Goal: Task Accomplishment & Management: Complete application form

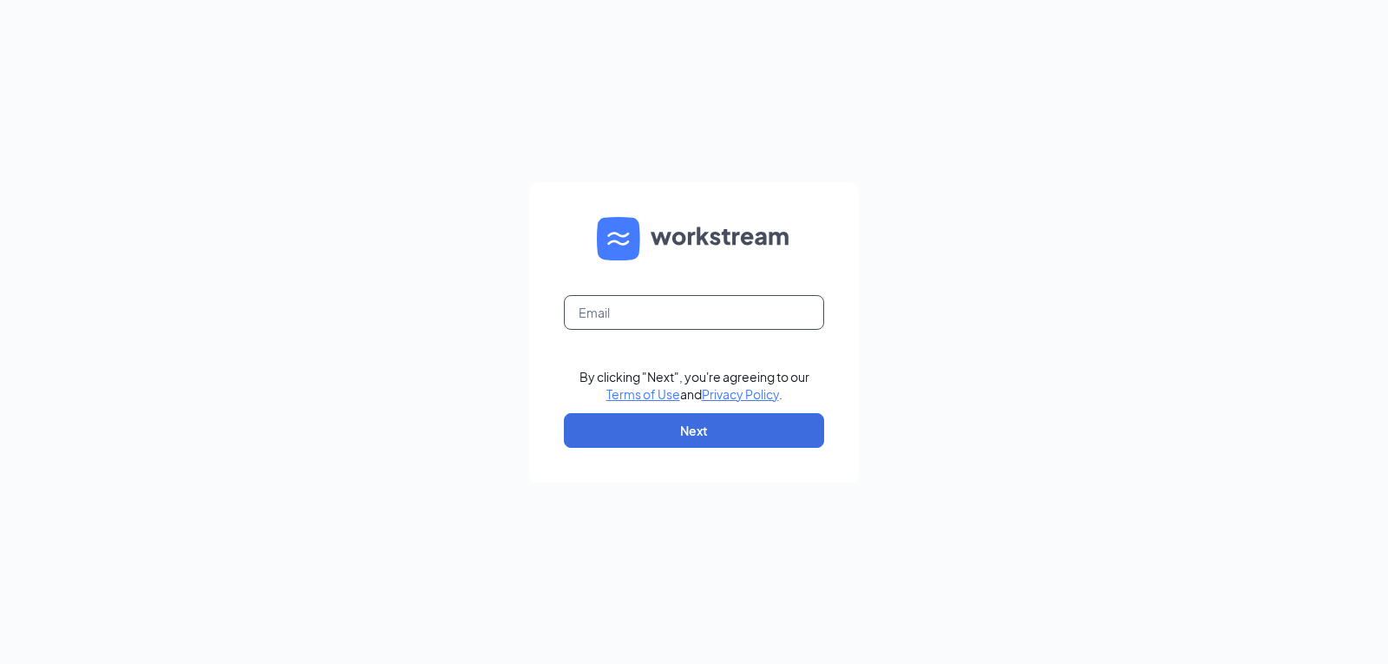
click at [626, 304] on input "text" at bounding box center [694, 312] width 260 height 35
type input "rachel.hebert@kaleocsc.com"
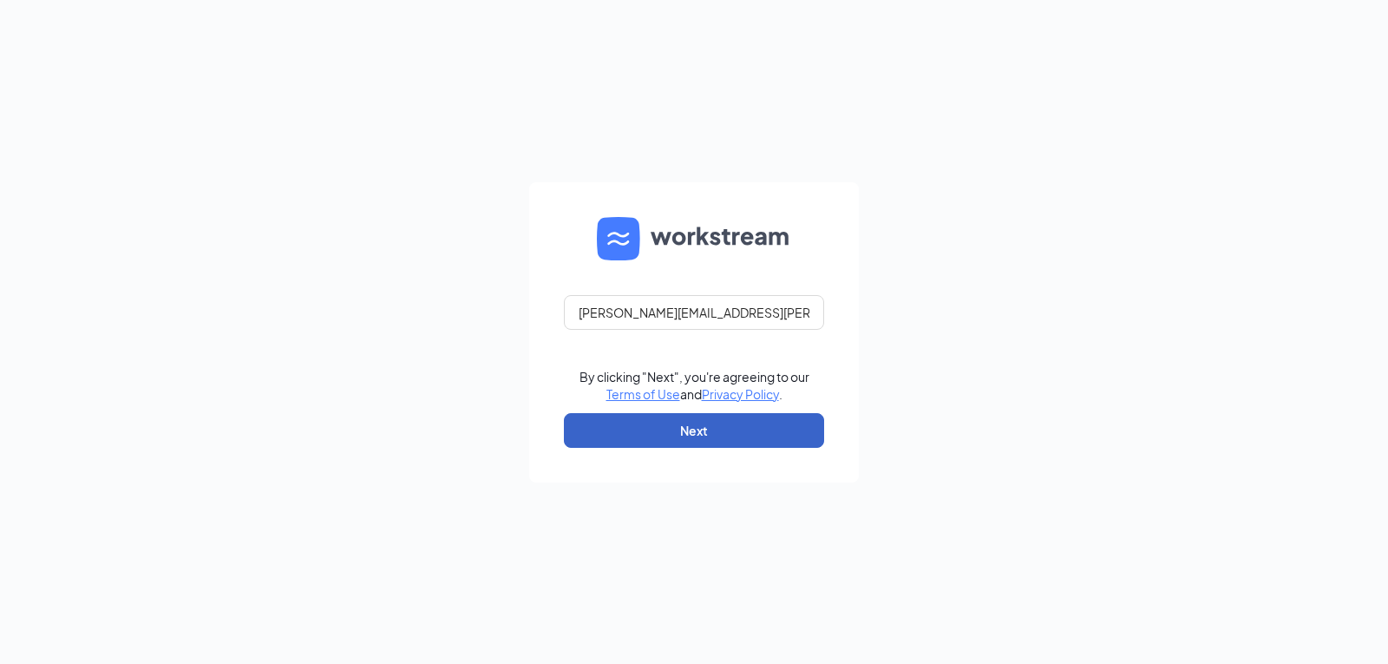
click at [690, 436] on button "Next" at bounding box center [694, 430] width 260 height 35
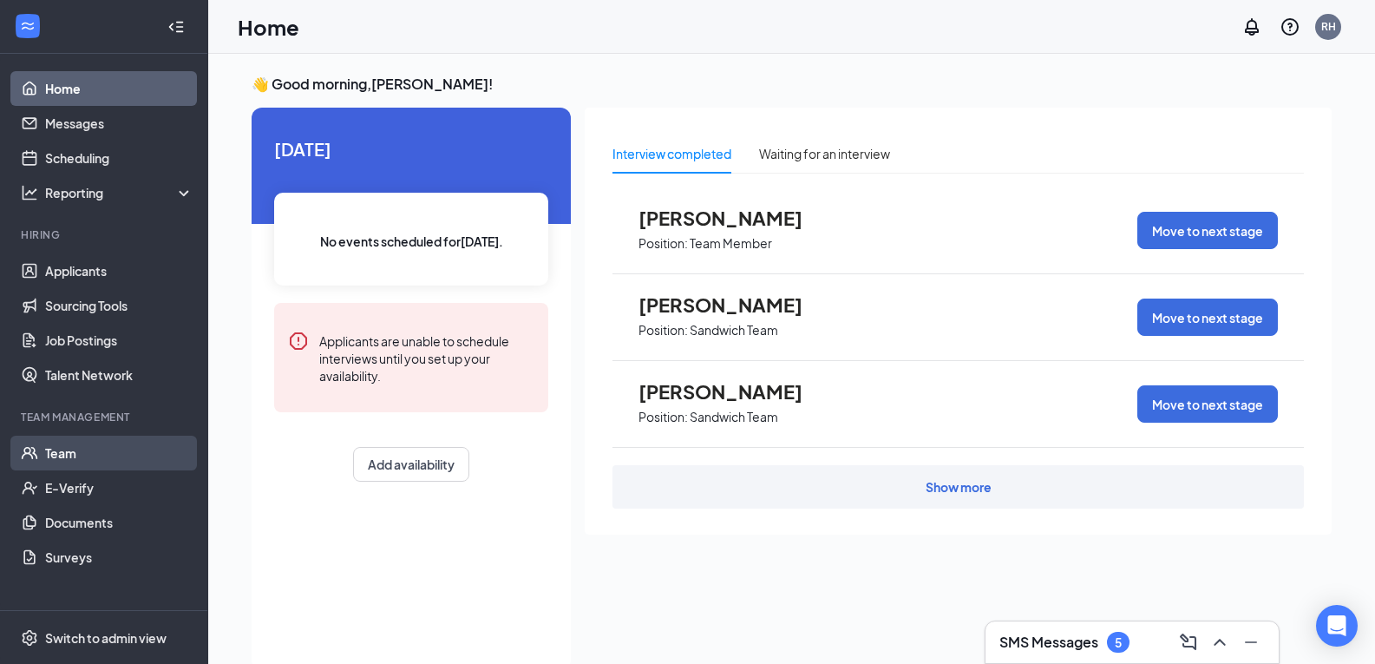
click at [75, 455] on link "Team" at bounding box center [119, 452] width 148 height 35
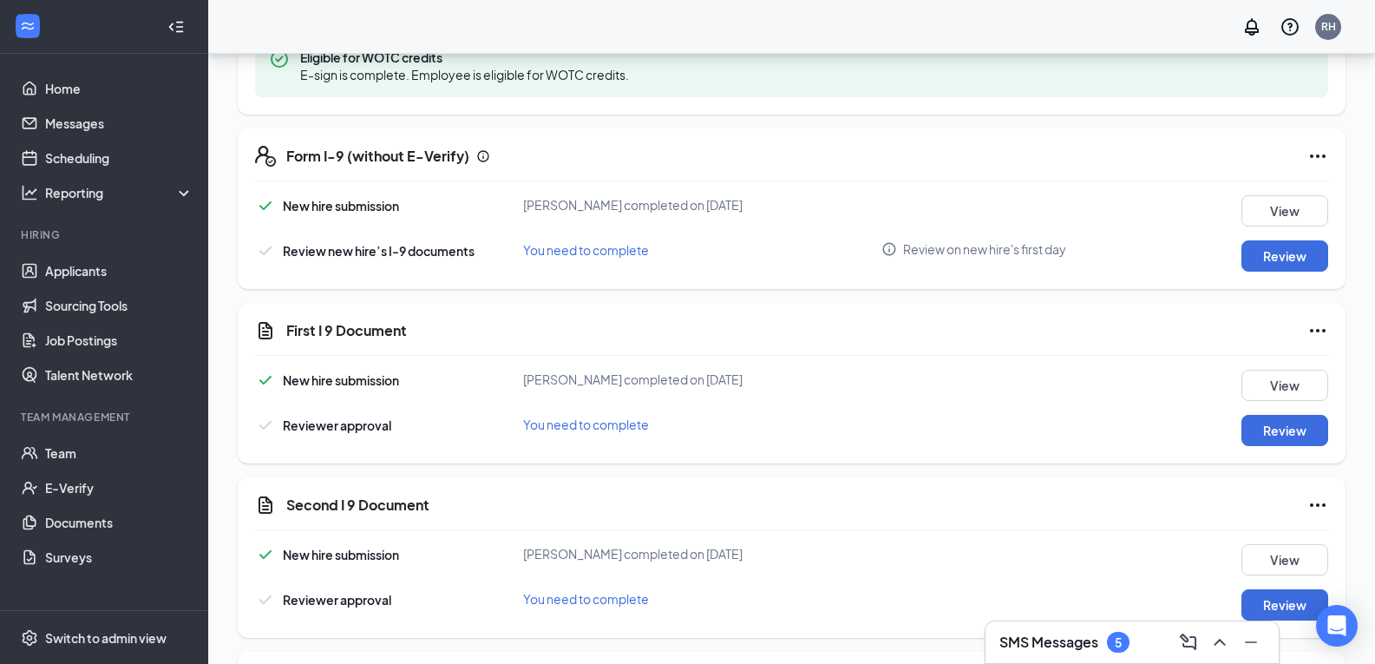
scroll to position [634, 0]
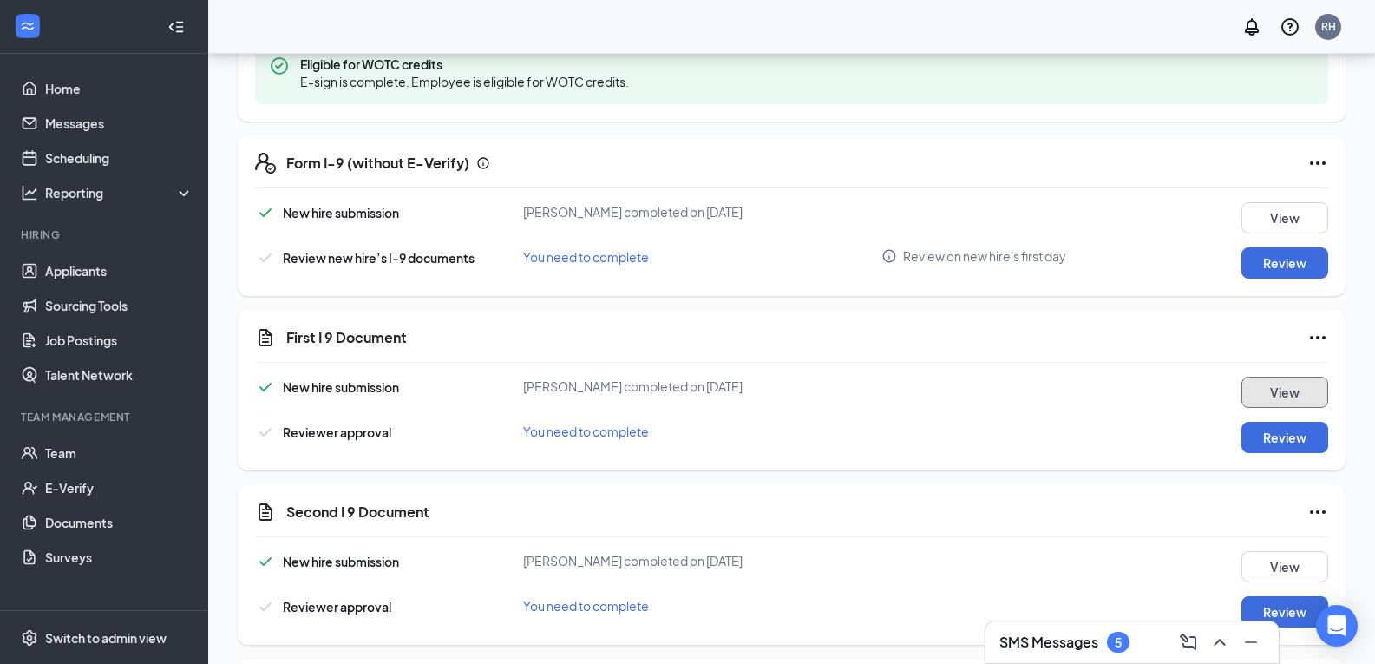
click at [1273, 393] on button "View" at bounding box center [1284, 391] width 87 height 31
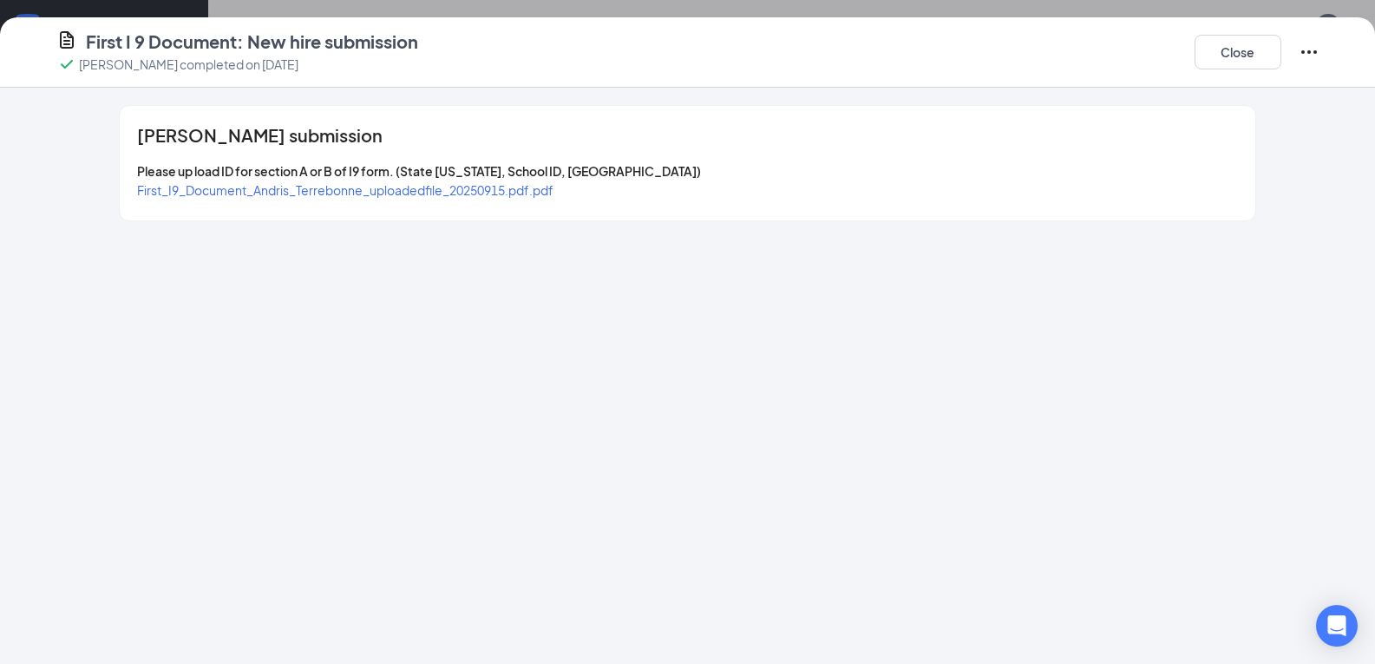
click at [436, 192] on span "First_I9_Document_Andris_Terrebonne_uploadedfile_20250915.pdf.pdf" at bounding box center [345, 190] width 416 height 16
click at [1247, 57] on button "Close" at bounding box center [1237, 52] width 87 height 35
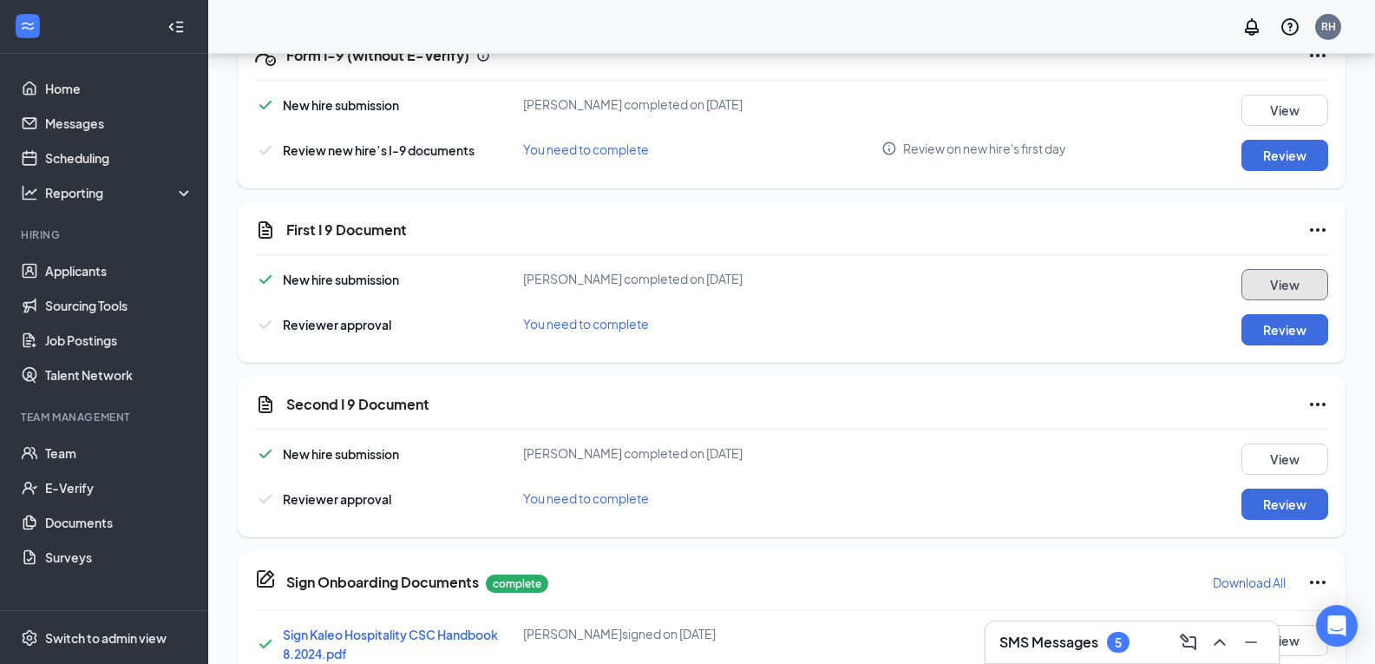
scroll to position [772, 0]
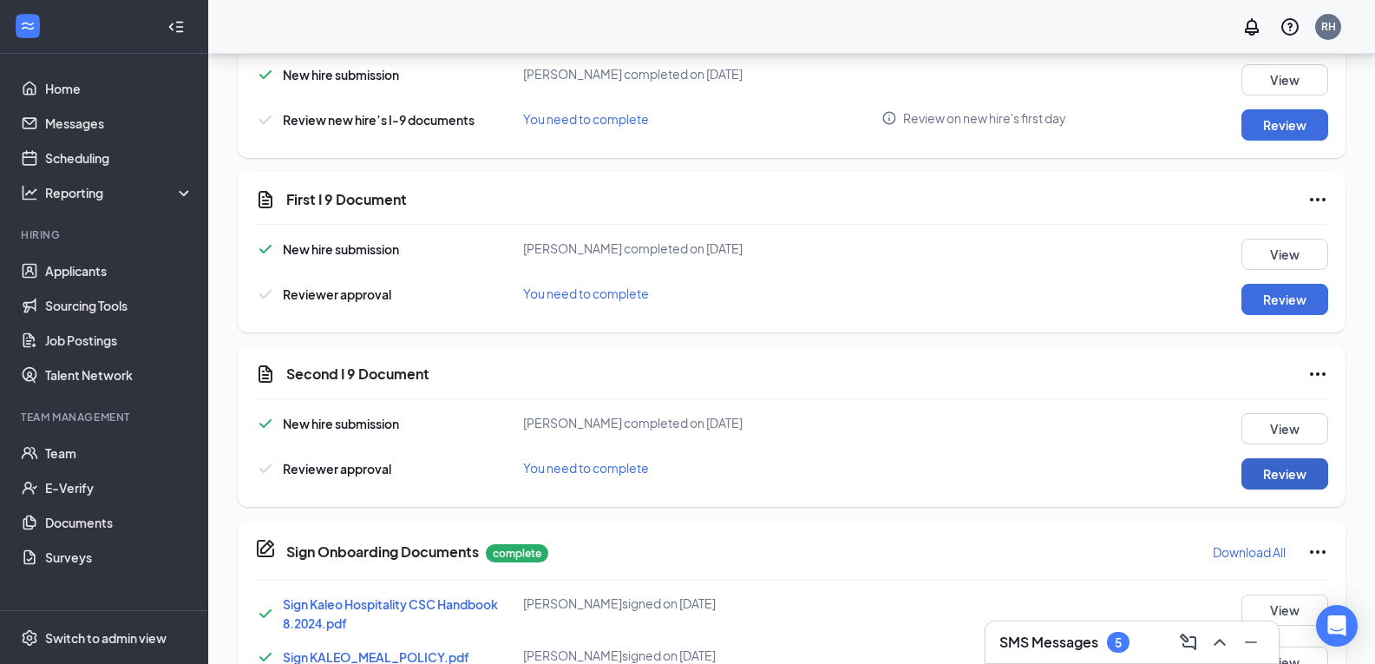
click at [1274, 474] on button "Review" at bounding box center [1284, 473] width 87 height 31
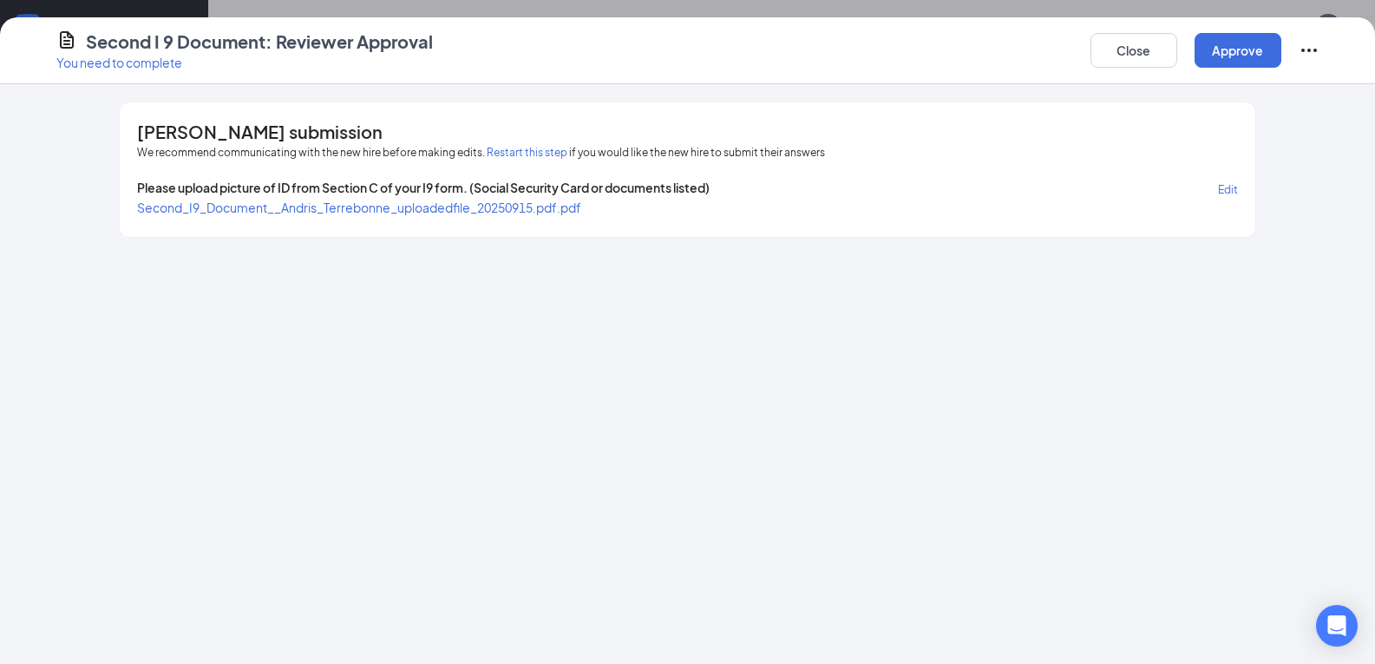
click at [546, 207] on span "Second_I9_Document__Andris_Terrebonne_uploadedfile_20250915.pdf.pdf" at bounding box center [359, 207] width 444 height 16
click at [1252, 52] on button "Approve" at bounding box center [1237, 50] width 87 height 35
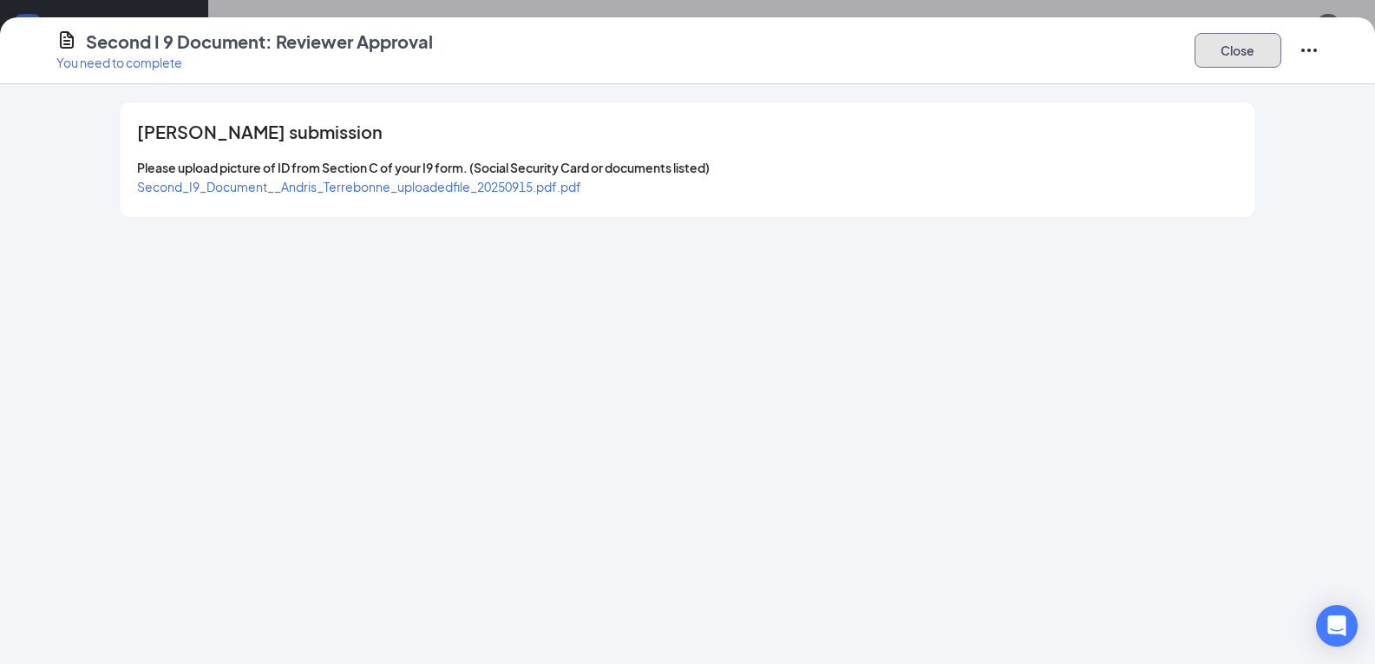
click at [1252, 52] on button "Close" at bounding box center [1237, 50] width 87 height 35
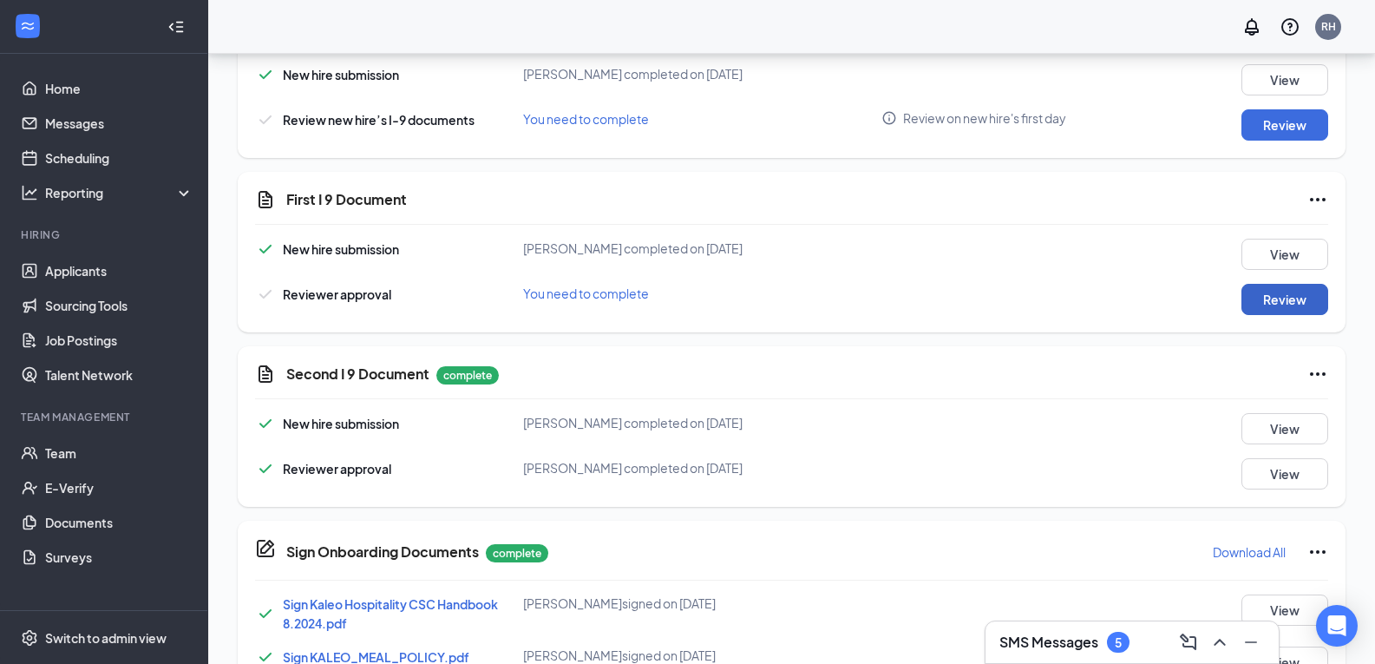
click at [1287, 296] on button "Review" at bounding box center [1284, 299] width 87 height 31
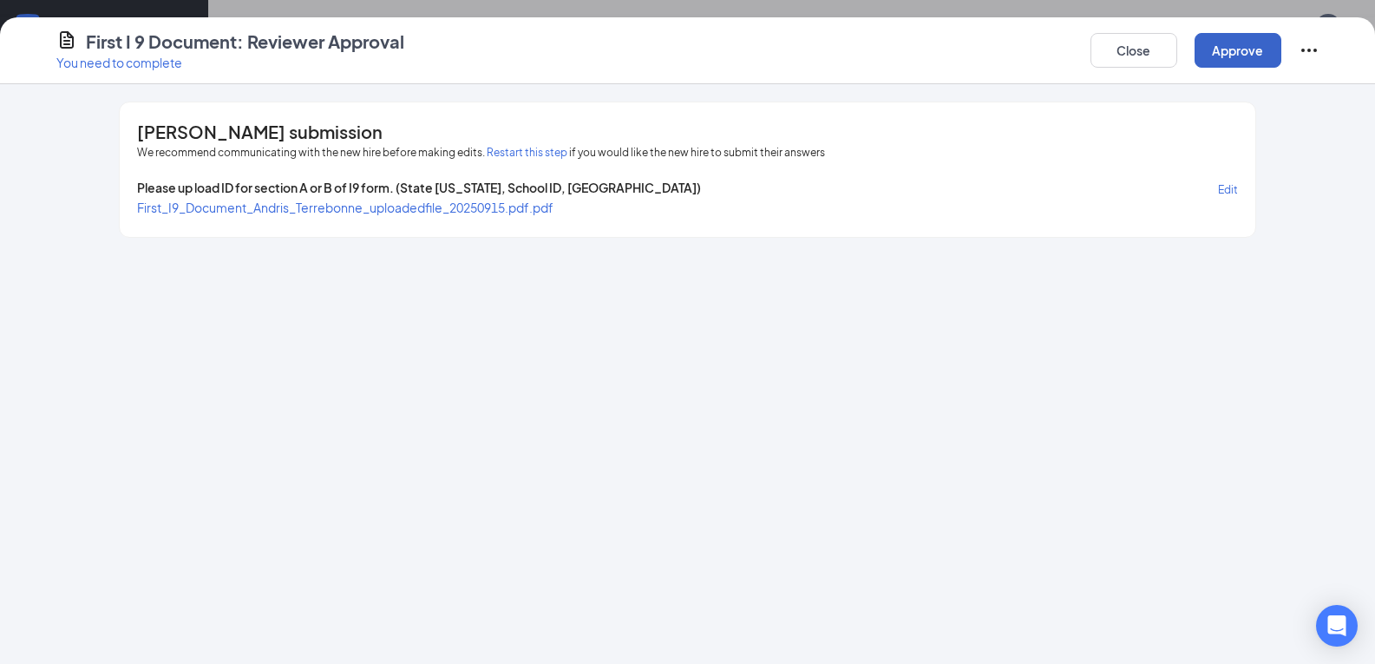
click at [1238, 44] on button "Approve" at bounding box center [1237, 50] width 87 height 35
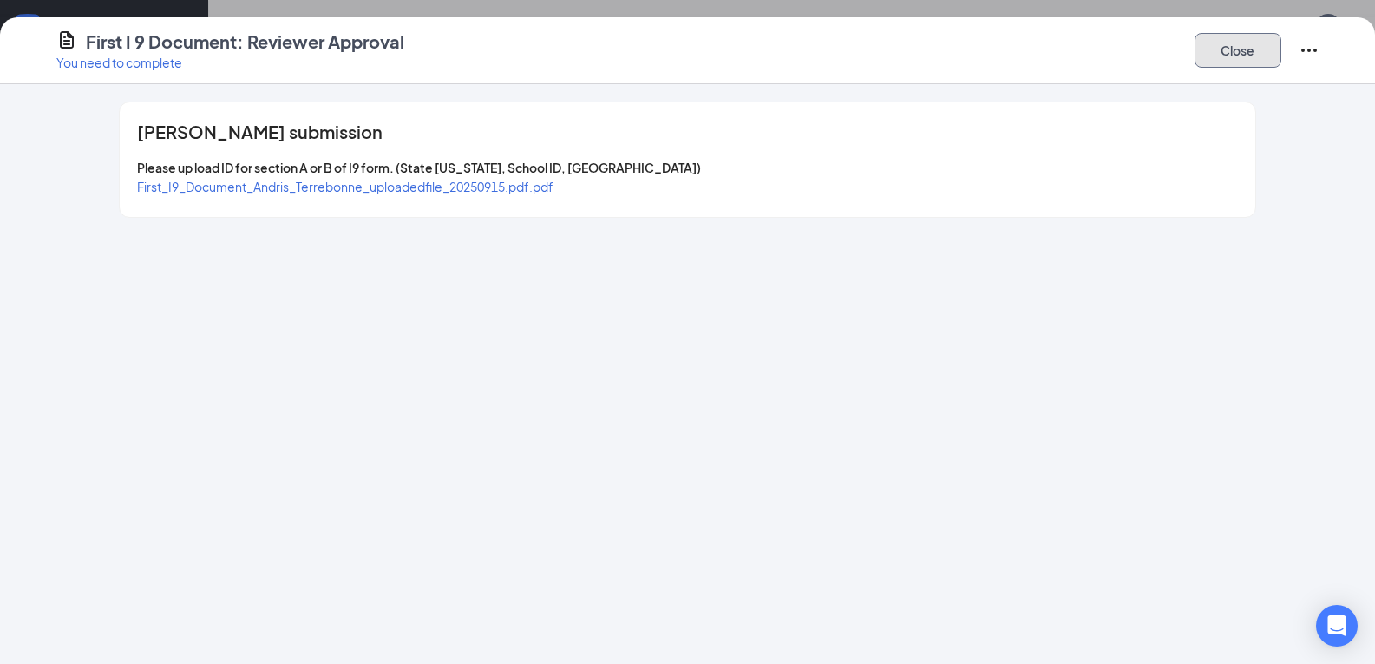
click at [1243, 58] on button "Close" at bounding box center [1237, 50] width 87 height 35
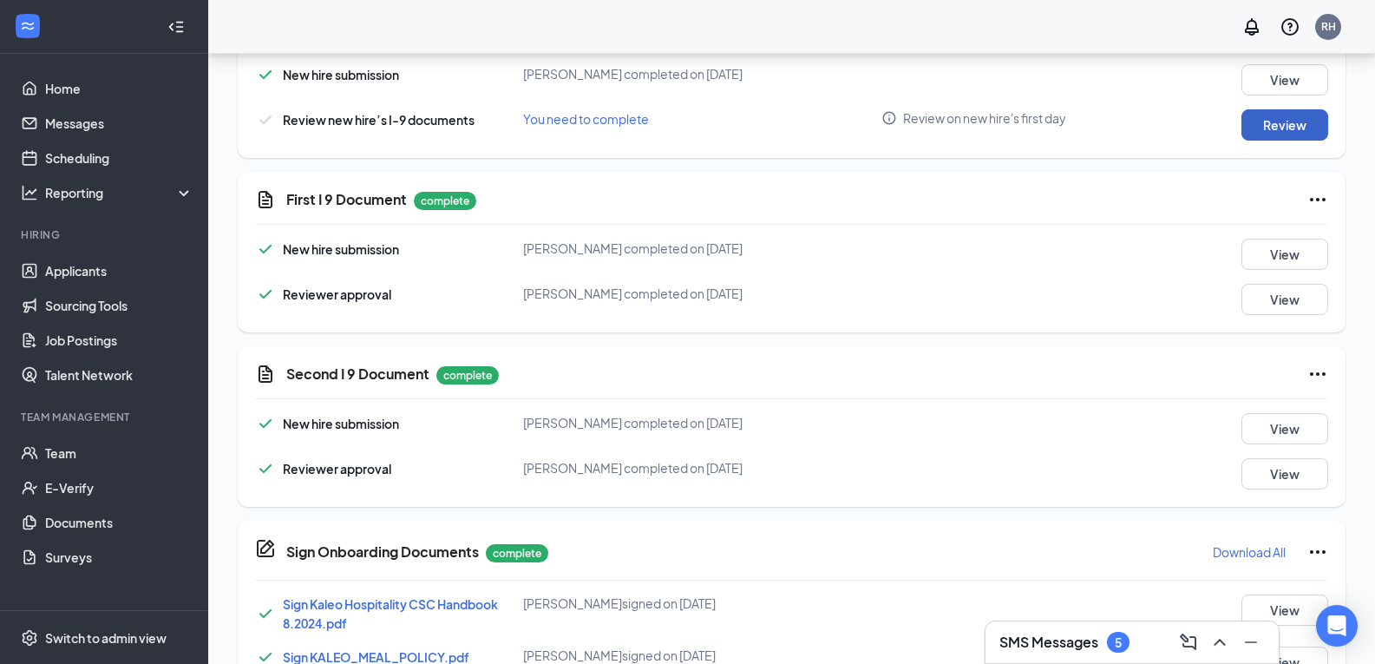
click at [1279, 132] on button "Review" at bounding box center [1284, 124] width 87 height 31
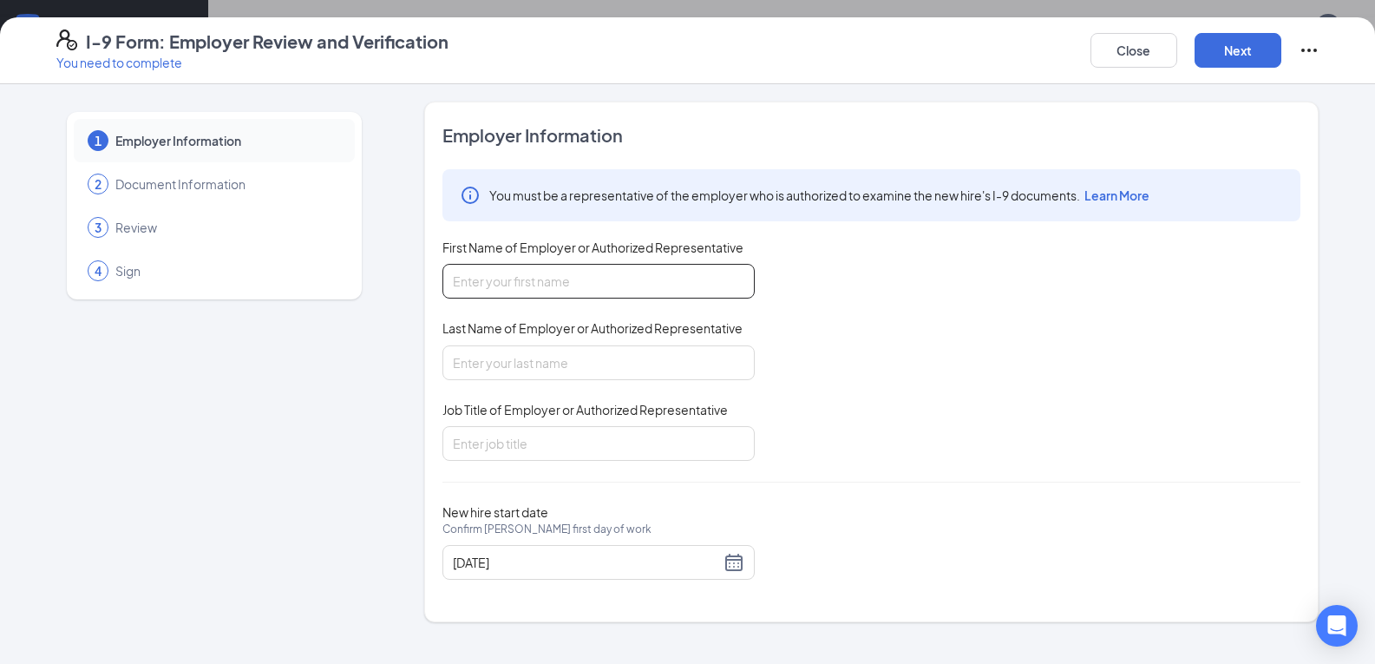
click at [510, 271] on input "First Name of Employer or Authorized Representative" at bounding box center [598, 281] width 312 height 35
type input "[PERSON_NAME]"
click at [544, 370] on input "Last Name of Employer or Authorized Representative" at bounding box center [598, 362] width 312 height 35
type input "[PERSON_NAME]"
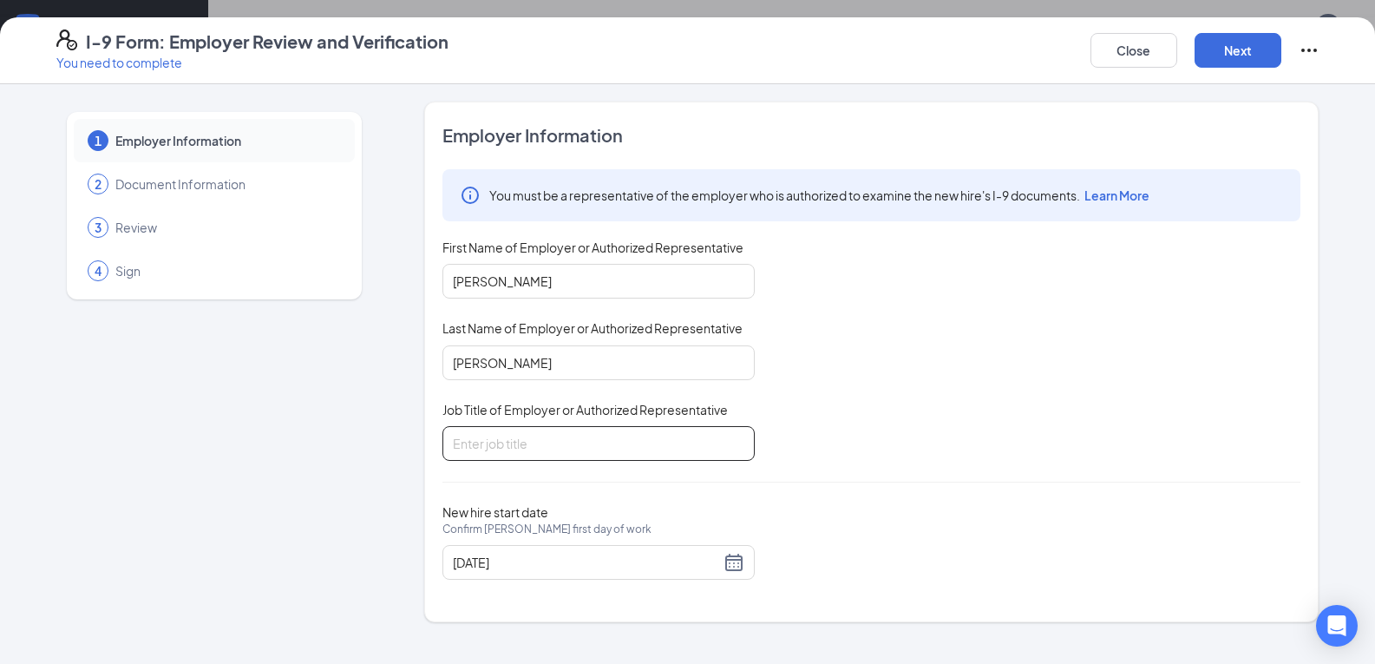
click at [525, 441] on input "Job Title of Employer or Authorized Representative" at bounding box center [598, 443] width 312 height 35
type input "General Manager"
click at [733, 565] on div "[DATE]" at bounding box center [598, 562] width 291 height 21
click at [1245, 73] on div "I-9 Form: Employer Review and Verification You need to complete Close Next" at bounding box center [687, 50] width 1375 height 67
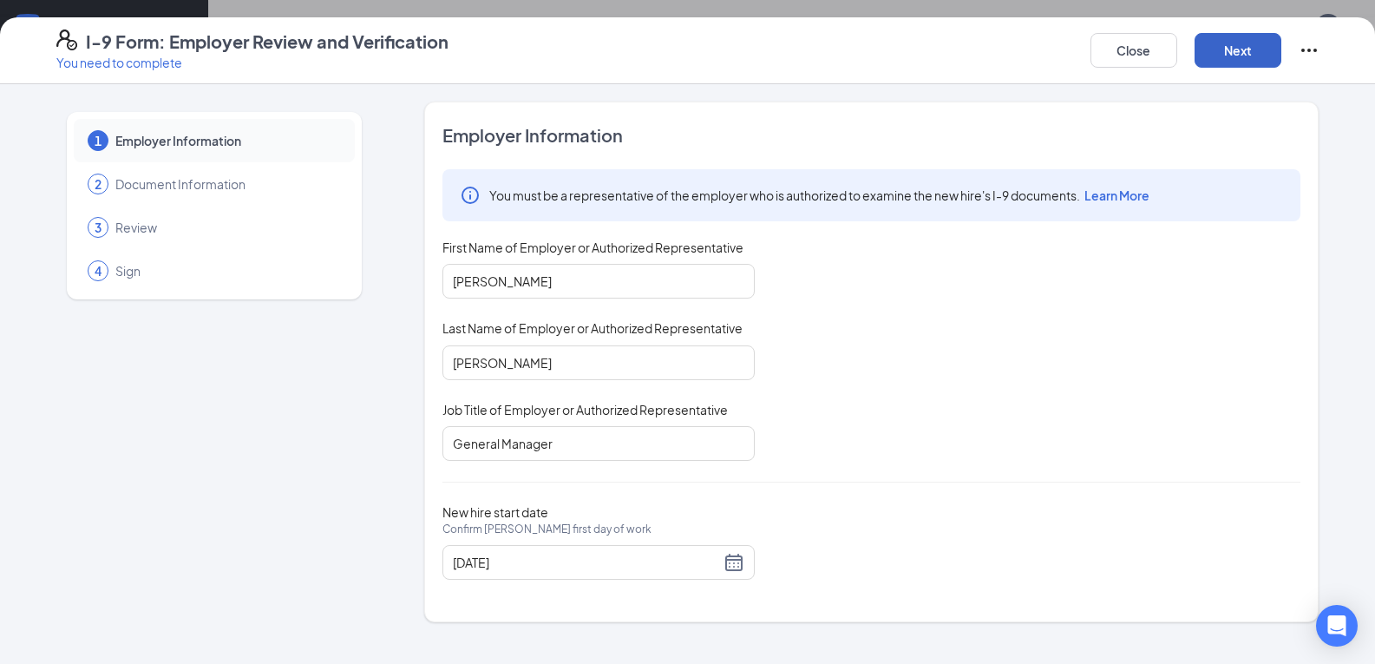
click at [1235, 61] on button "Next" at bounding box center [1237, 50] width 87 height 35
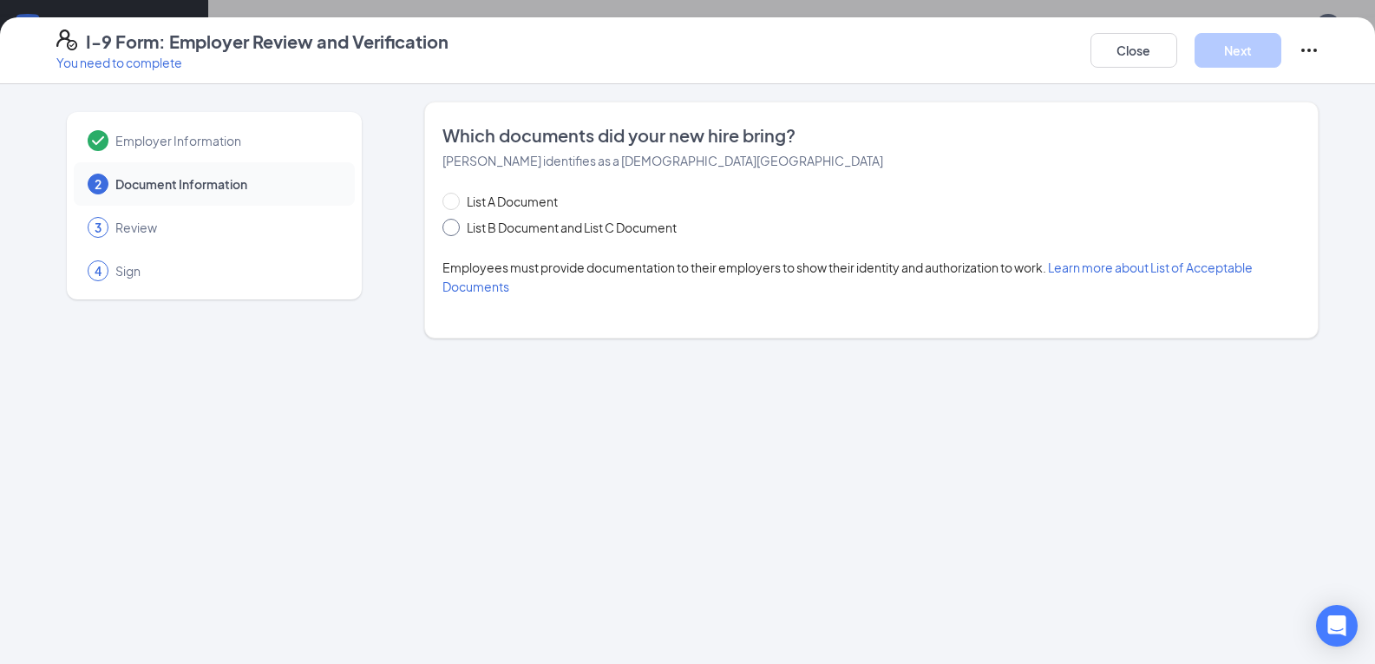
click at [457, 226] on span at bounding box center [450, 227] width 17 height 17
click at [454, 226] on input "List B Document and List C Document" at bounding box center [448, 225] width 12 height 12
radio input "true"
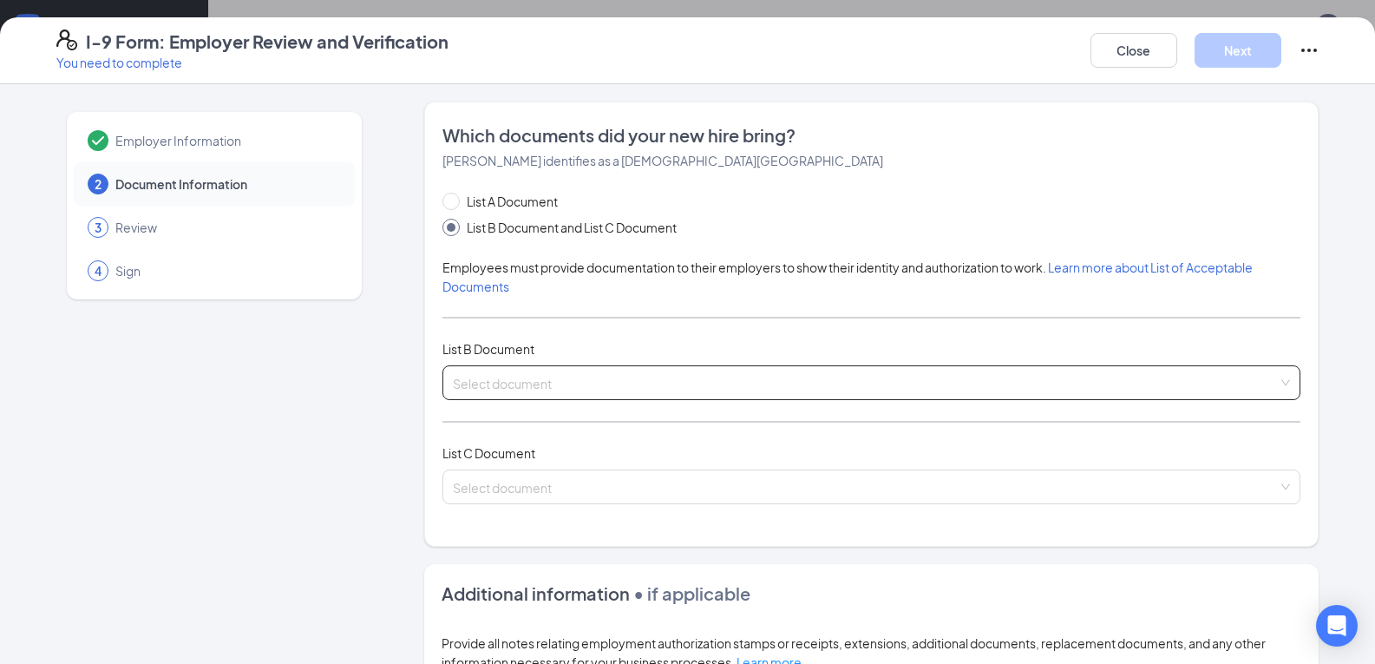
click at [593, 397] on span at bounding box center [865, 382] width 825 height 33
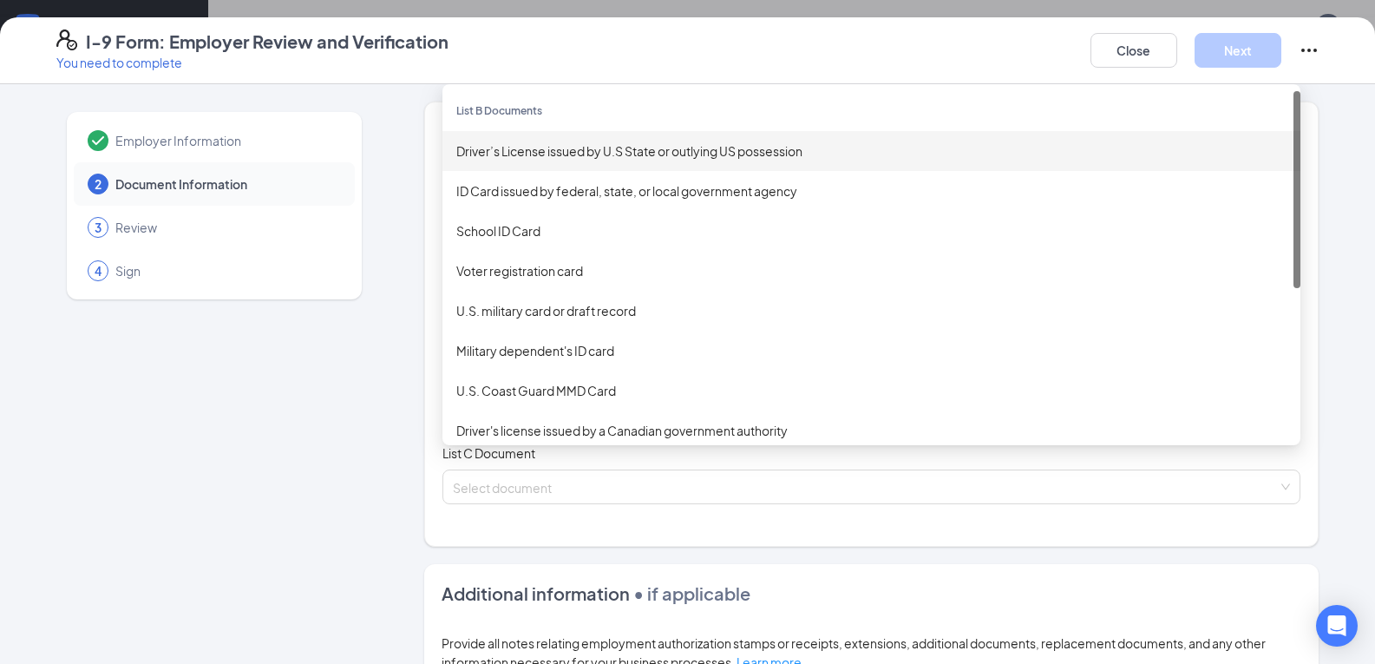
click at [503, 160] on div "Driver’s License issued by U.S State or outlying US possession" at bounding box center [871, 150] width 830 height 19
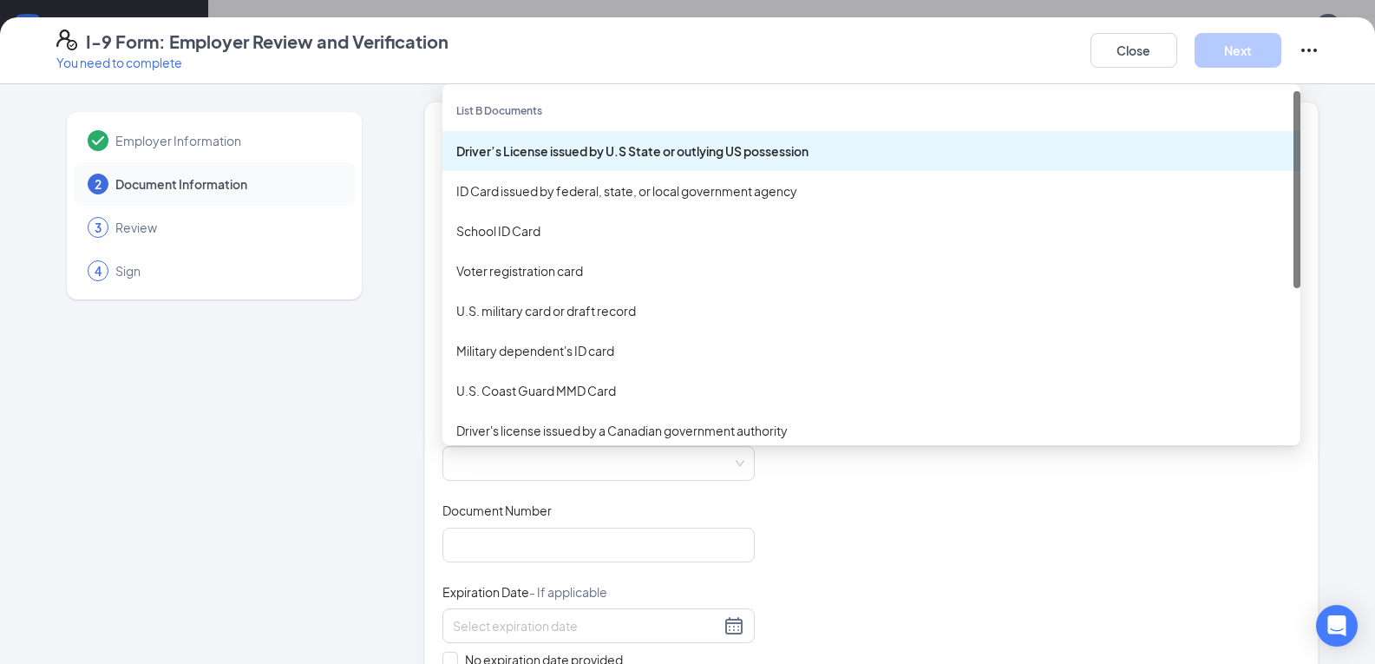
click at [609, 148] on div "Driver’s License issued by U.S State or outlying US possession" at bounding box center [871, 150] width 830 height 19
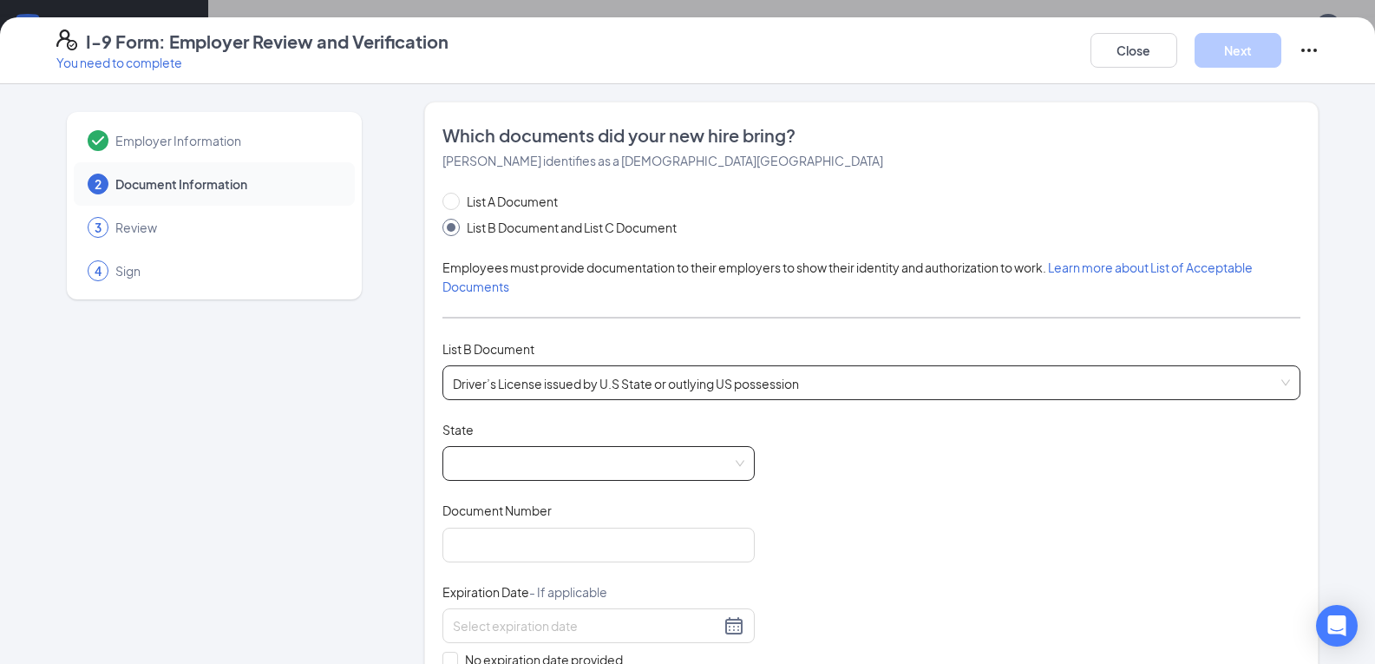
click at [513, 458] on span at bounding box center [598, 463] width 291 height 33
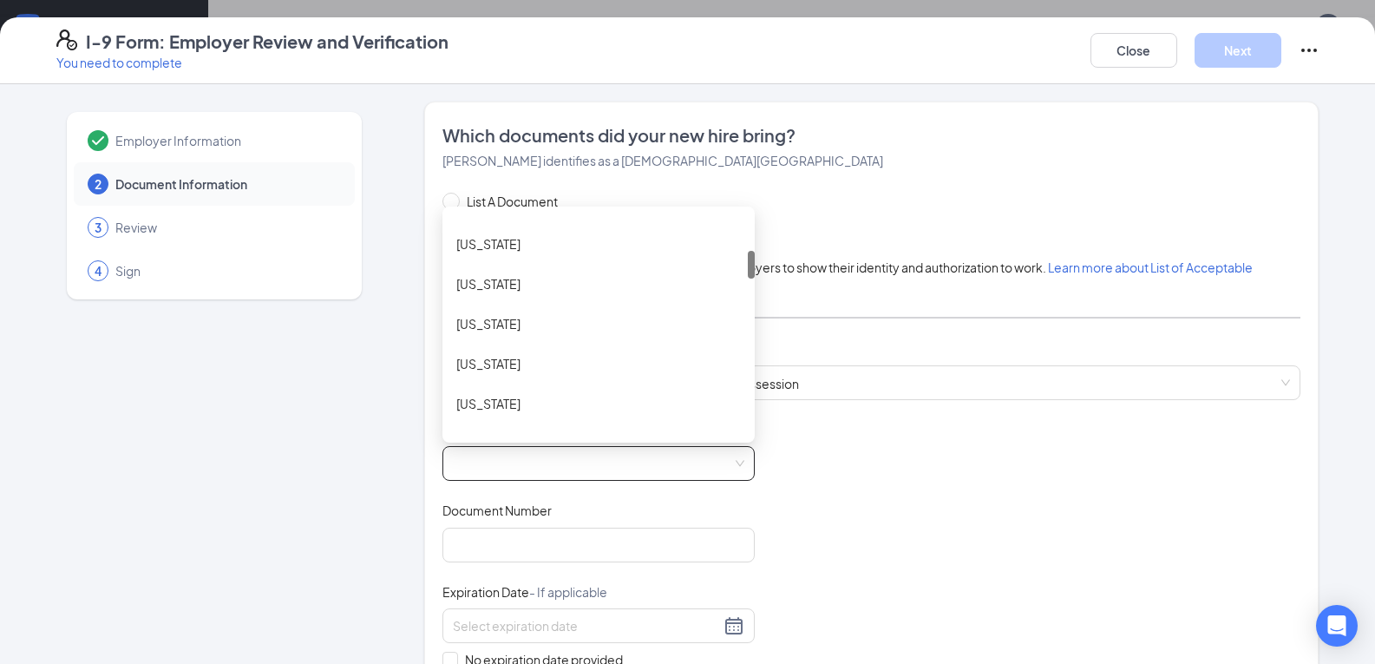
scroll to position [289, 0]
drag, startPoint x: 746, startPoint y: 232, endPoint x: 739, endPoint y: 270, distance: 37.9
click at [739, 270] on div "[US_STATE] [US_STATE] [US_STATE] [US_STATE] [US_STATE] [US_STATE] [US_STATE]" at bounding box center [598, 324] width 312 height 222
drag, startPoint x: 744, startPoint y: 265, endPoint x: 738, endPoint y: 314, distance: 49.8
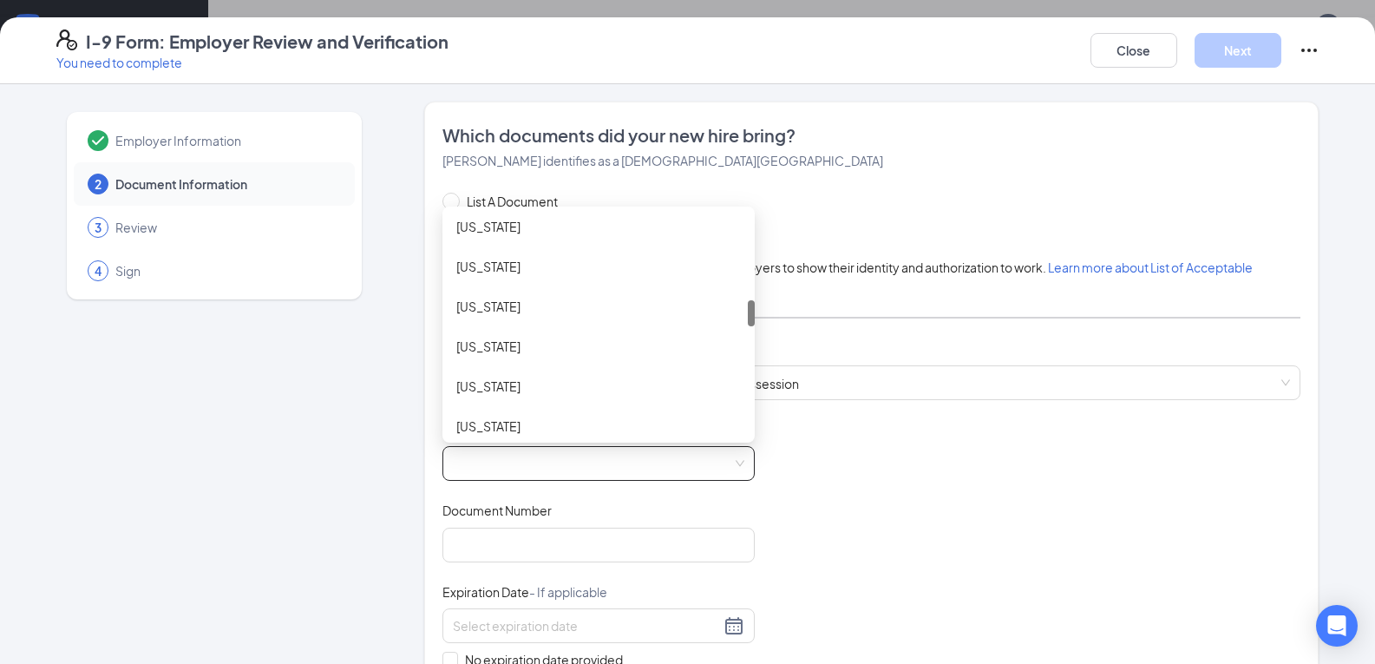
click at [738, 314] on div "[US_STATE] [US_STATE] [US_STATE] [US_STATE] [US_STATE] [US_STATE] [US_STATE] [U…" at bounding box center [598, 324] width 312 height 222
click at [490, 314] on div "[US_STATE]" at bounding box center [598, 306] width 284 height 19
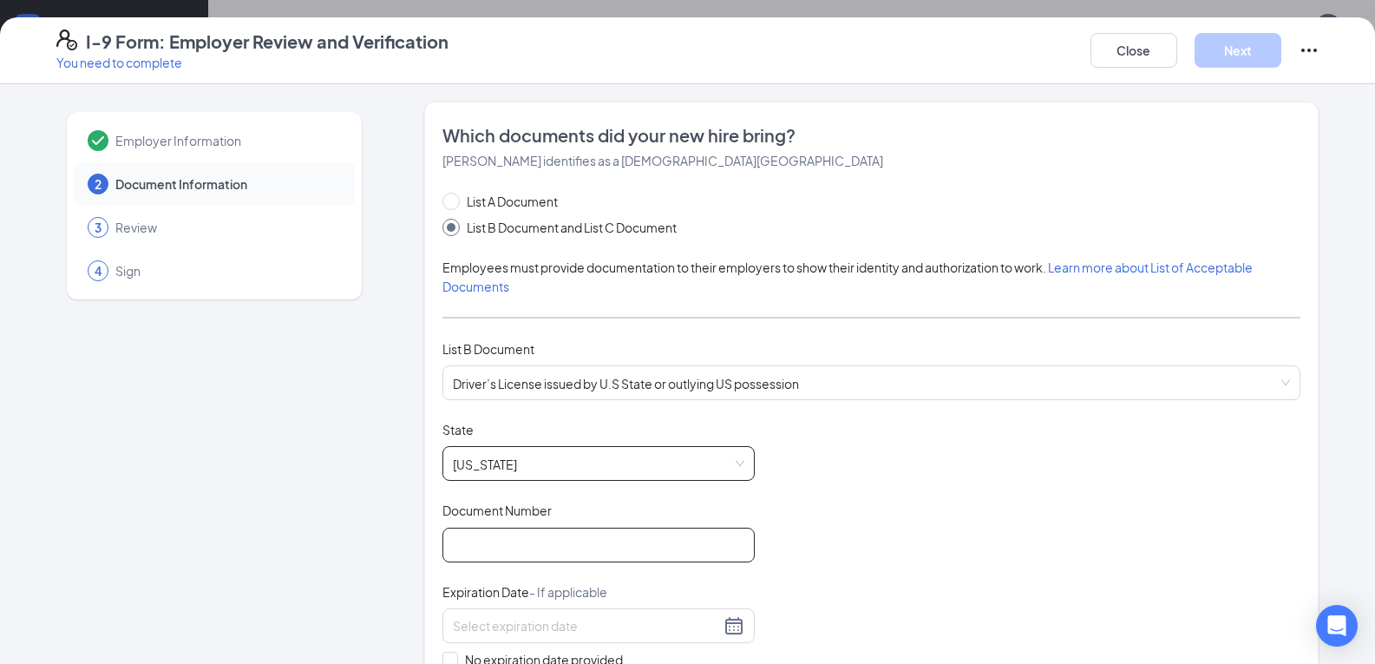
click at [520, 553] on input "Document Number" at bounding box center [598, 544] width 312 height 35
click at [486, 550] on input "011" at bounding box center [598, 544] width 312 height 35
type input "011695541"
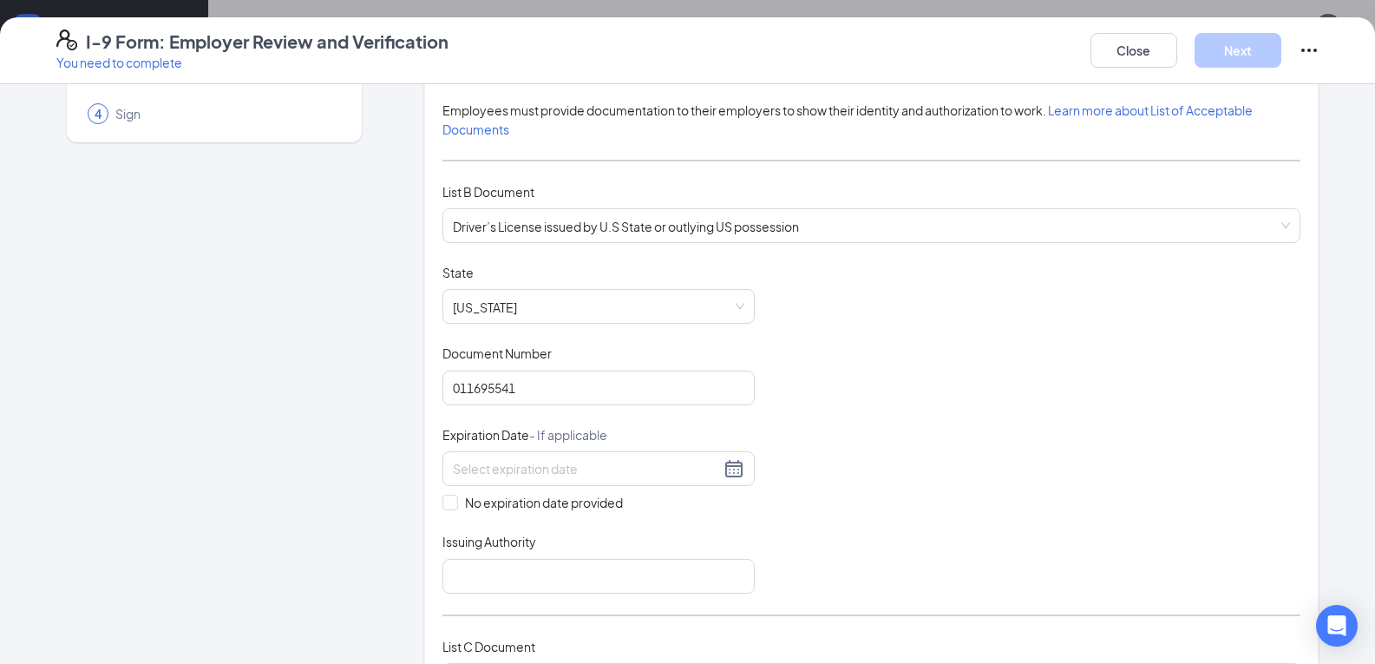
scroll to position [288, 0]
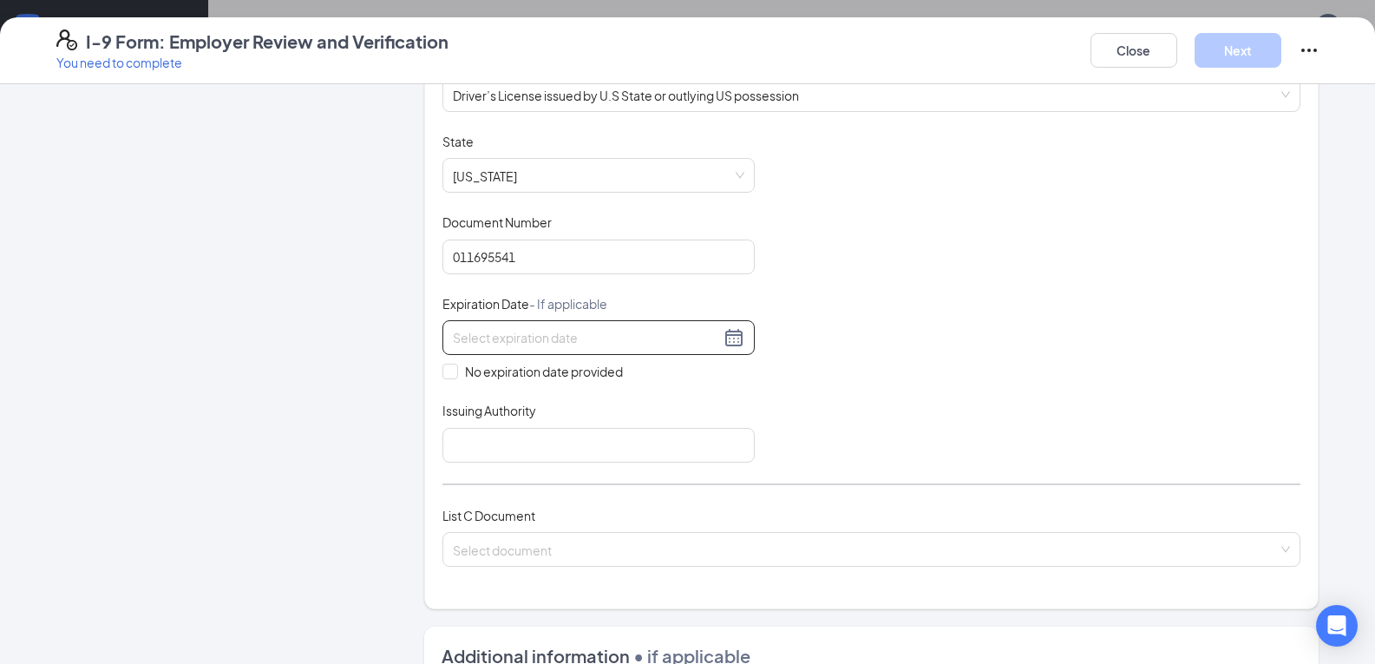
click at [544, 336] on input at bounding box center [586, 337] width 267 height 19
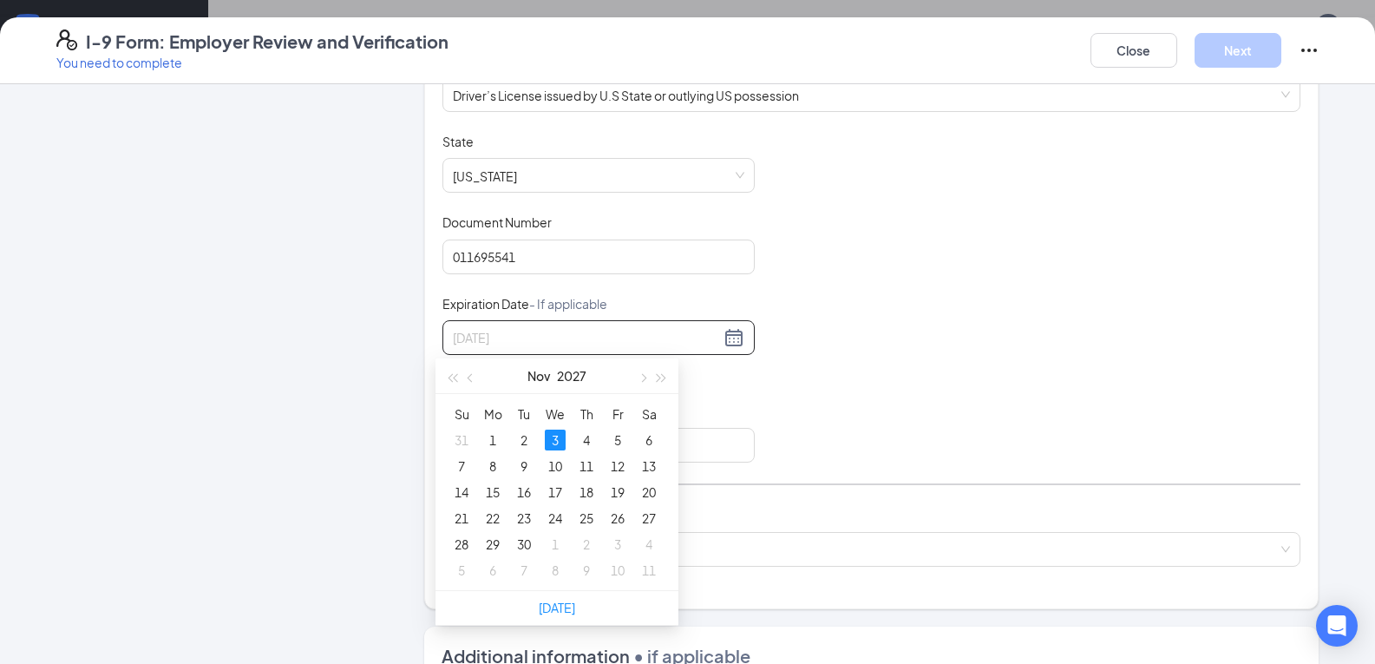
click at [558, 441] on div "3" at bounding box center [555, 439] width 21 height 21
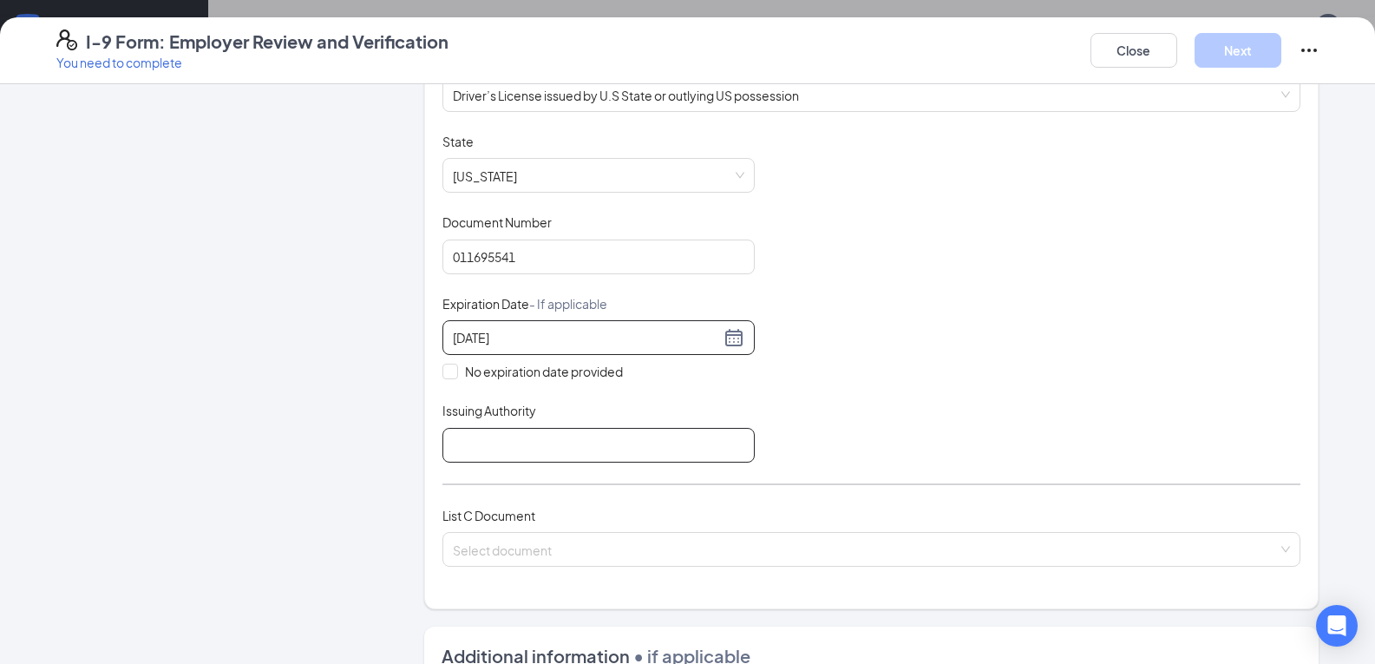
type input "[DATE]"
click at [490, 444] on input "Issuing Authority" at bounding box center [598, 445] width 312 height 35
type input "[US_STATE]"
click at [551, 542] on input "search" at bounding box center [865, 546] width 825 height 26
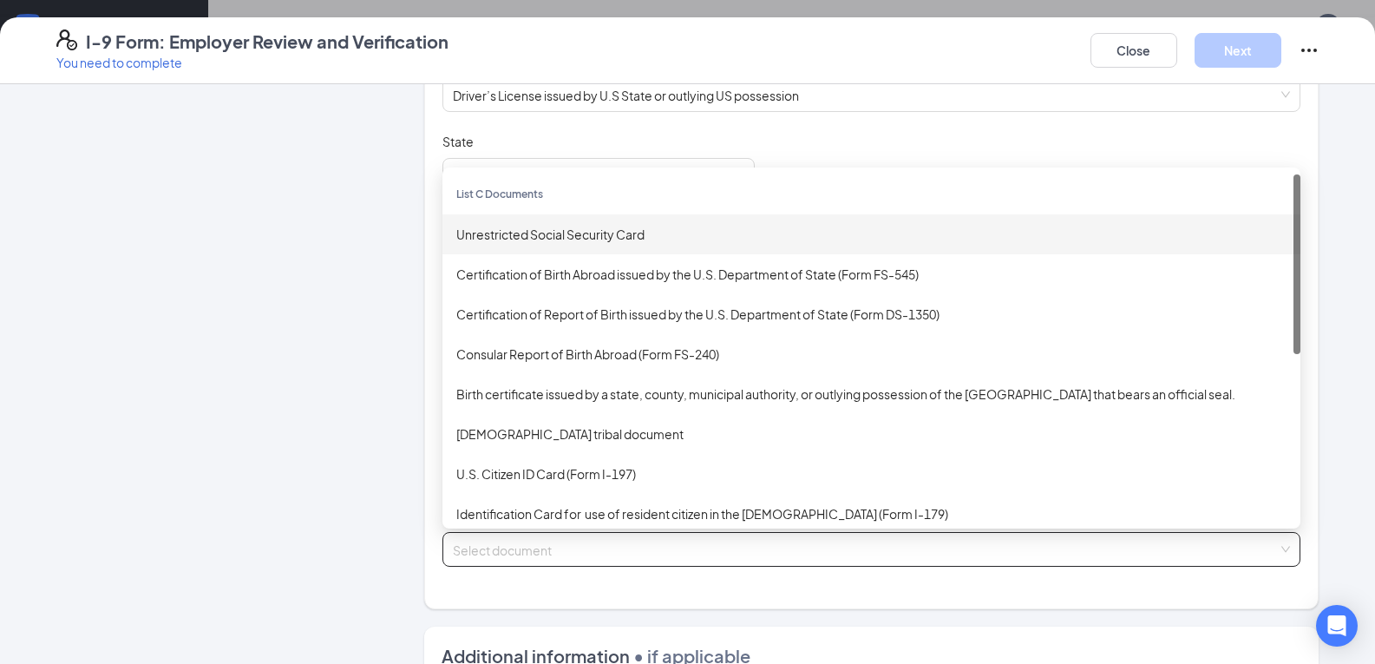
click at [584, 243] on div "Unrestricted Social Security Card" at bounding box center [871, 234] width 830 height 19
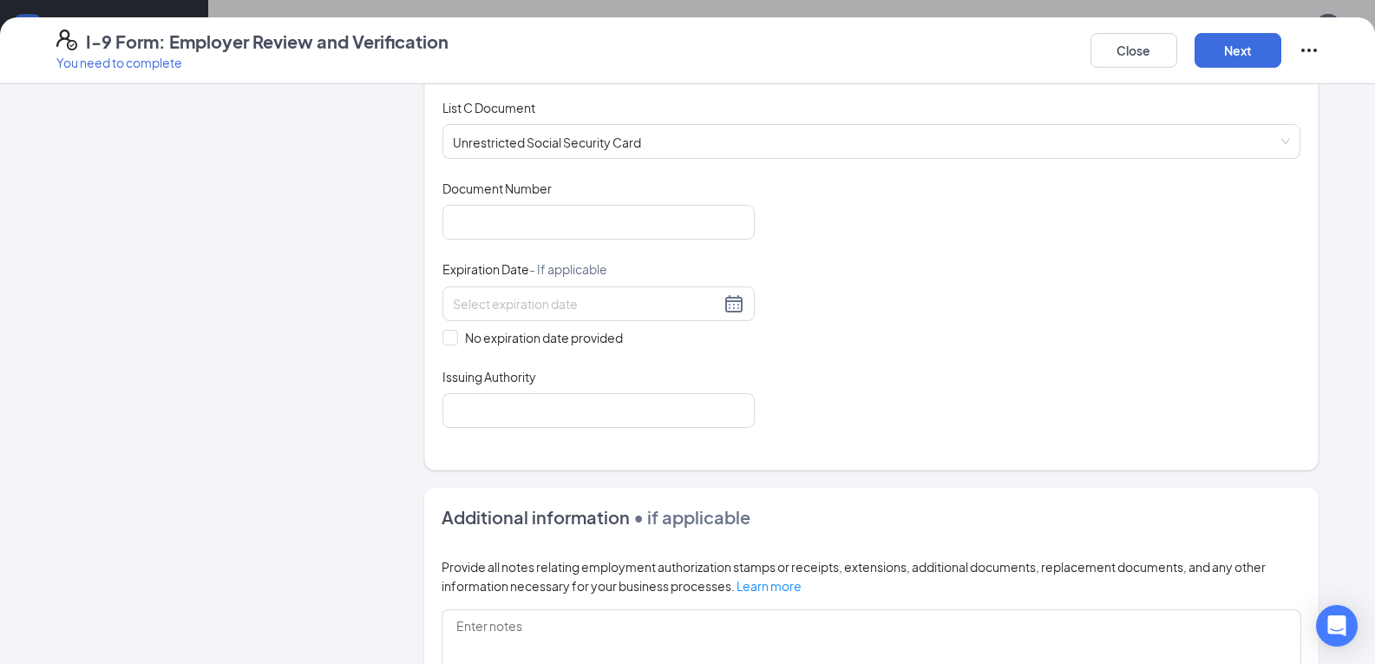
scroll to position [696, 0]
click at [501, 218] on input "Document Number" at bounding box center [598, 222] width 312 height 35
type input "661031047"
click at [448, 337] on input "No expiration date provided" at bounding box center [448, 336] width 12 height 12
checkbox input "true"
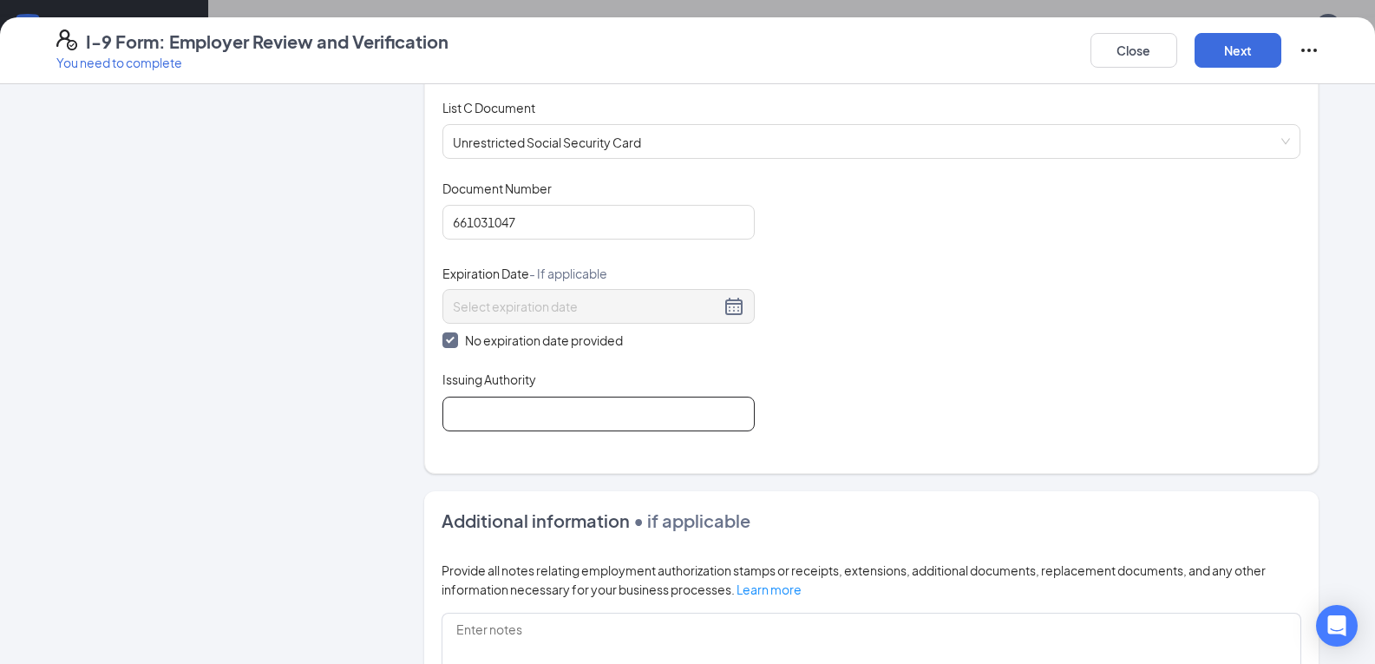
click at [507, 421] on input "Issuing Authority" at bounding box center [598, 413] width 312 height 35
type input "[GEOGRAPHIC_DATA]"
click at [1252, 38] on button "Next" at bounding box center [1237, 50] width 87 height 35
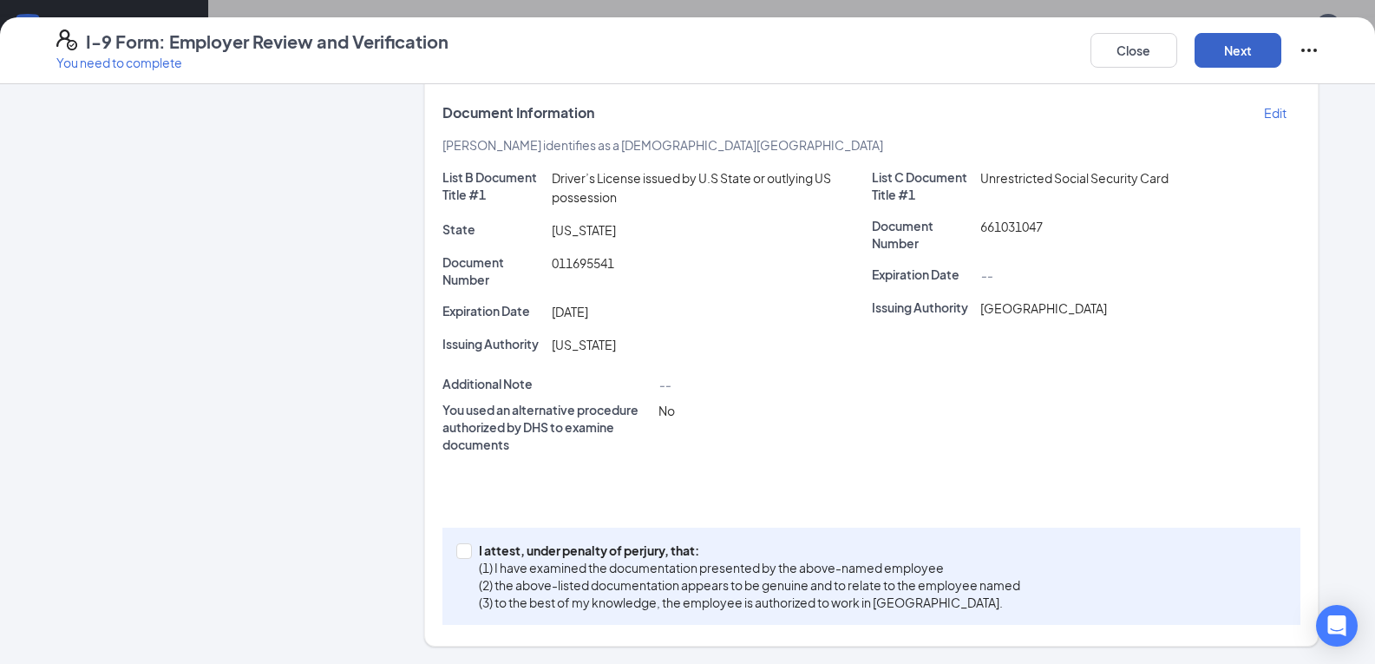
scroll to position [275, 0]
click at [456, 555] on span at bounding box center [464, 551] width 16 height 16
click at [456, 555] on input "I attest, under penalty of [PERSON_NAME], that: (1) I have examined the documen…" at bounding box center [462, 549] width 12 height 12
checkbox input "true"
click at [1205, 61] on button "Next" at bounding box center [1237, 50] width 87 height 35
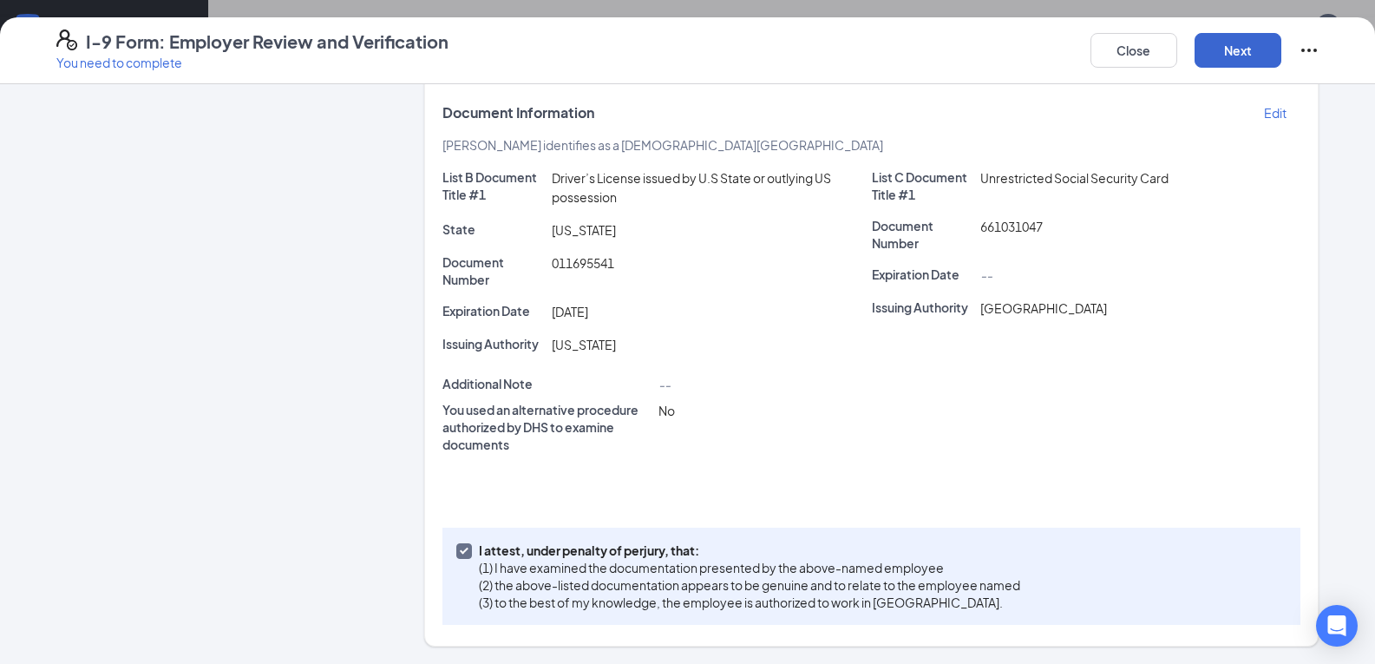
scroll to position [0, 0]
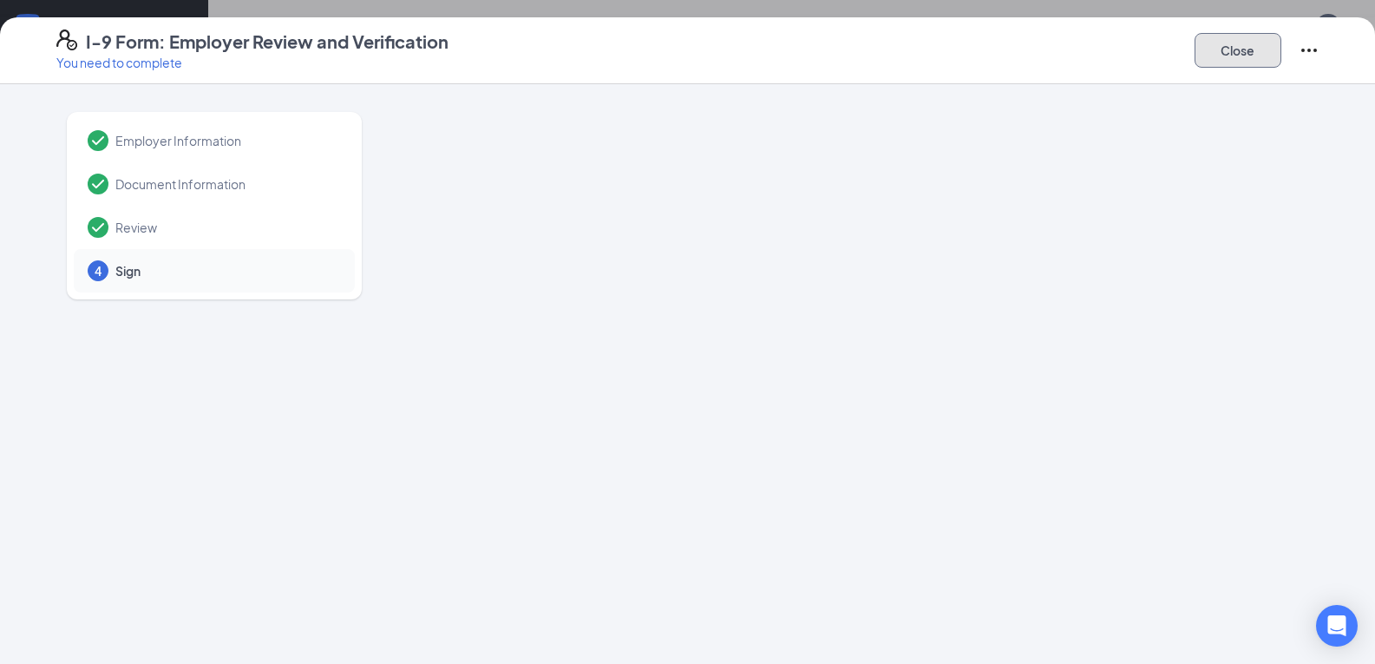
click at [1242, 61] on button "Close" at bounding box center [1237, 50] width 87 height 35
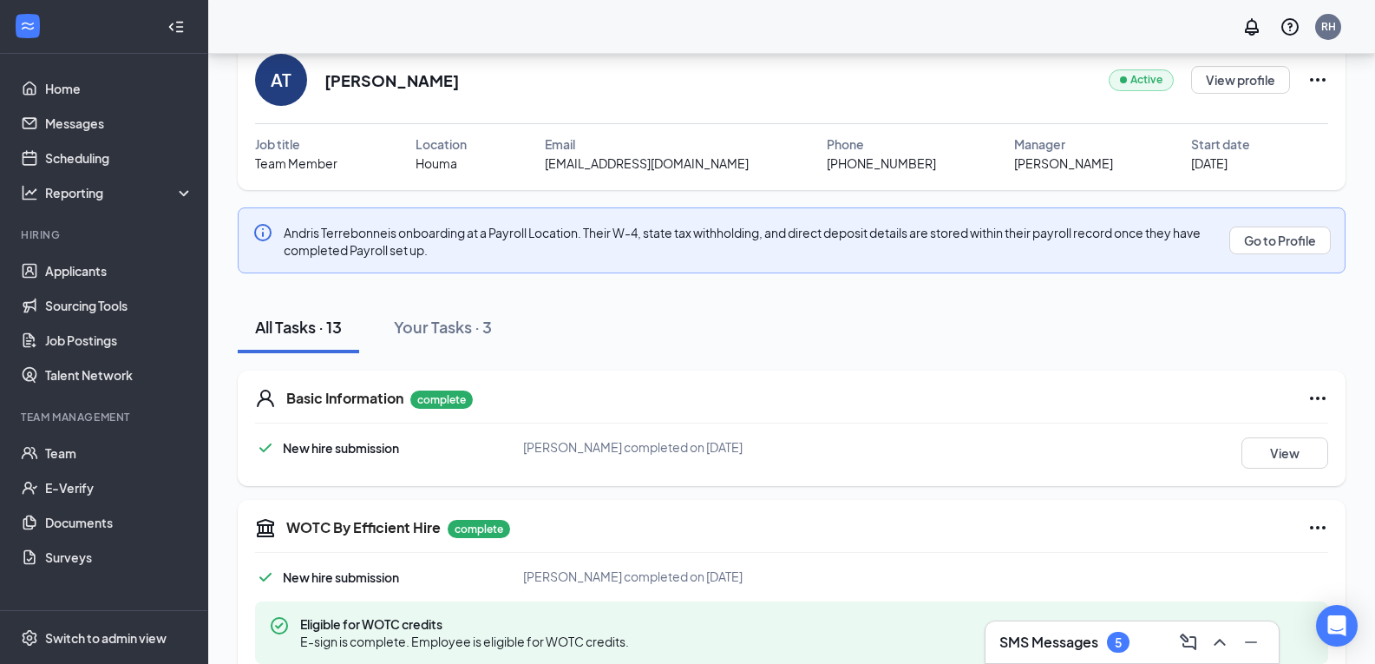
scroll to position [65, 0]
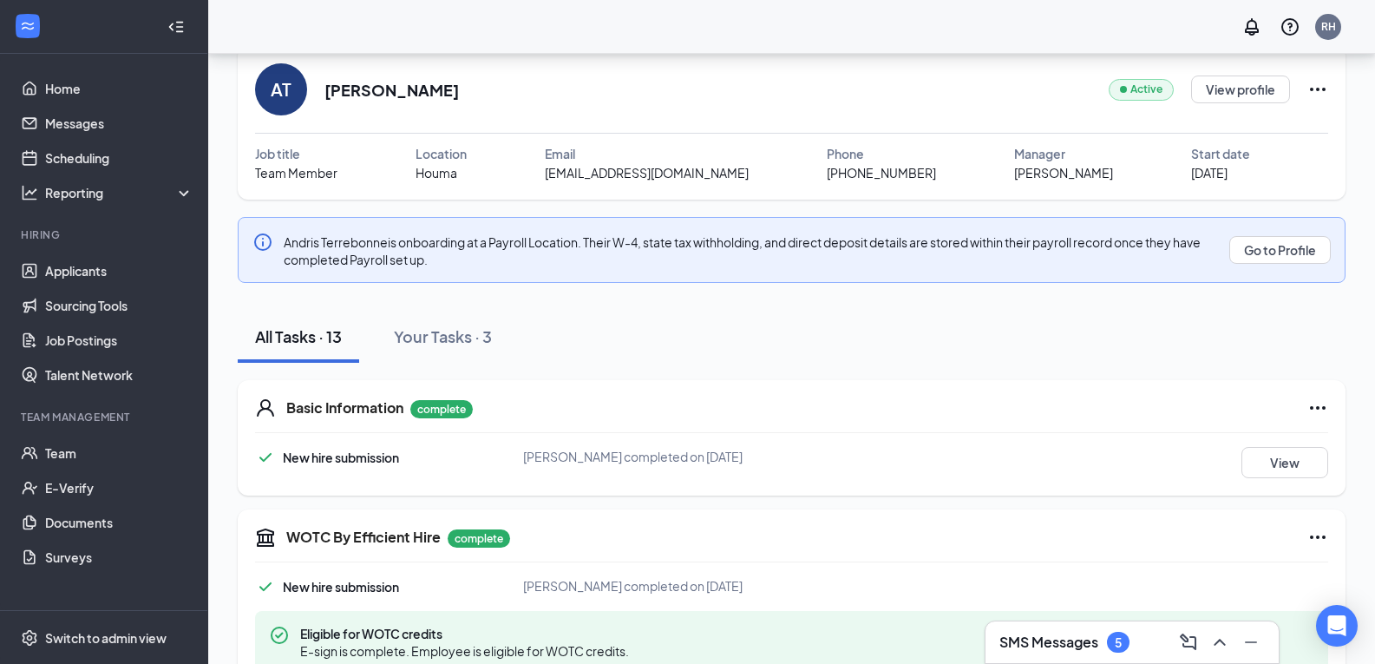
drag, startPoint x: 1387, startPoint y: 75, endPoint x: 768, endPoint y: 319, distance: 665.0
click at [768, 319] on div "All Tasks · 13 Your Tasks · 3" at bounding box center [792, 337] width 1108 height 52
click at [483, 332] on div "Your Tasks · 3" at bounding box center [443, 336] width 98 height 22
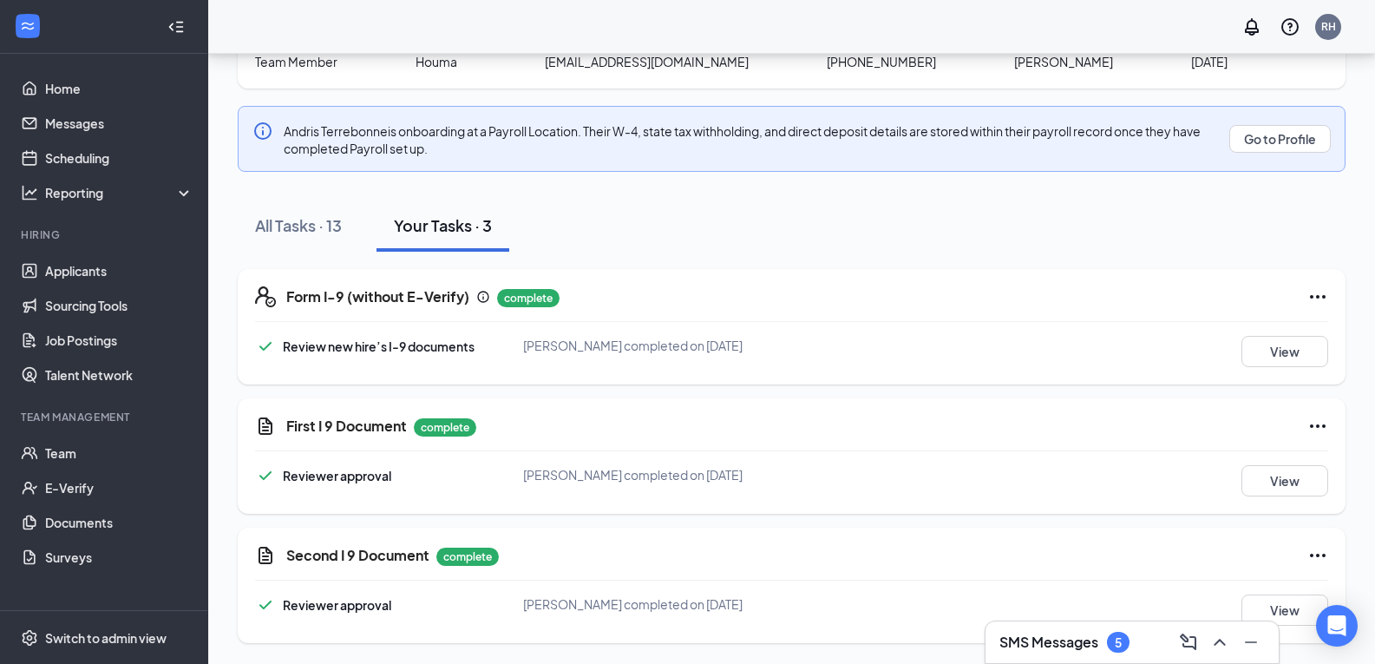
scroll to position [0, 0]
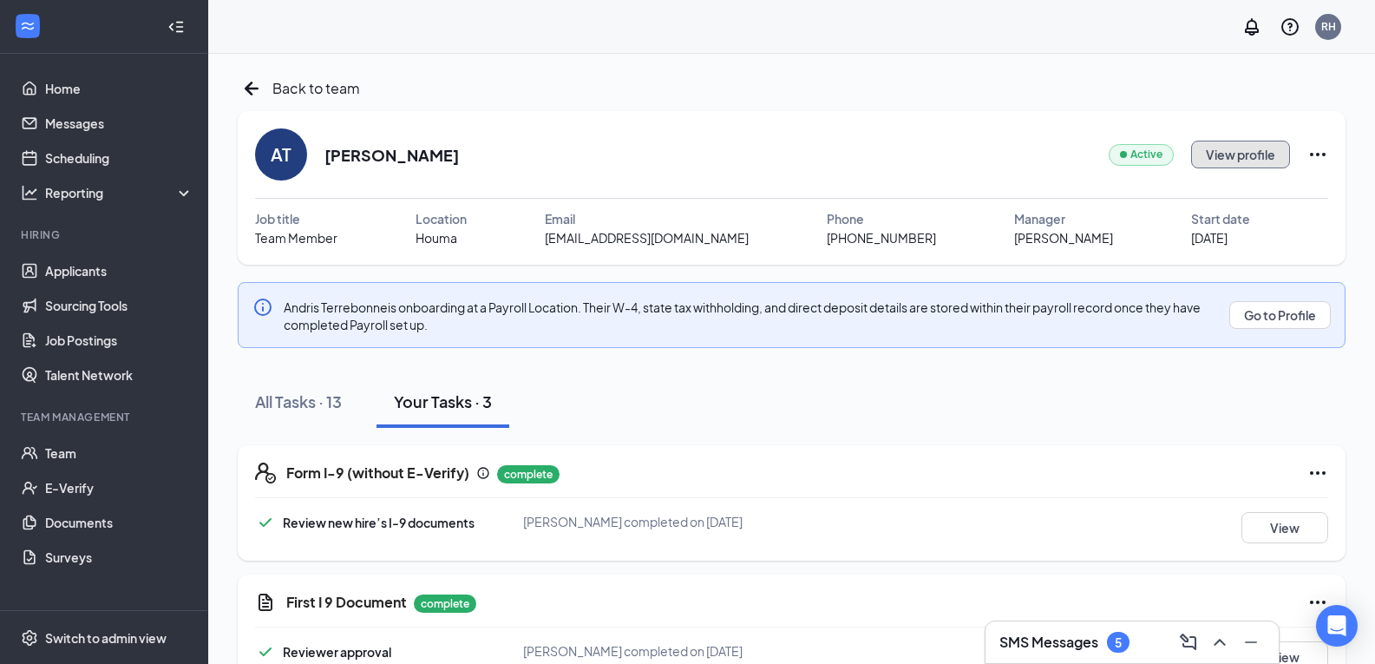
click at [1225, 156] on button "View profile" at bounding box center [1240, 155] width 99 height 28
